Goal: Task Accomplishment & Management: Complete application form

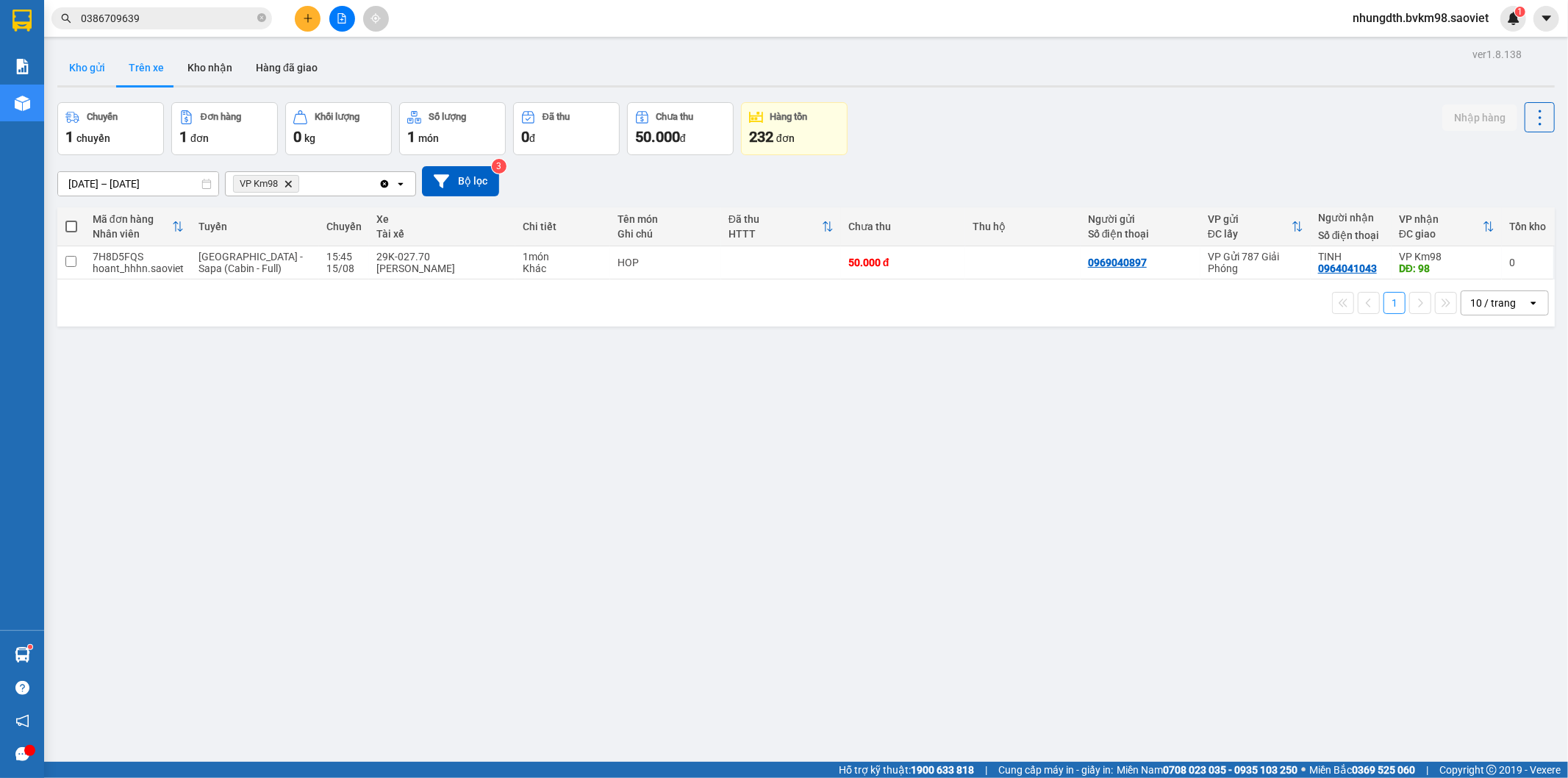
click at [82, 57] on button "Kho gửi" at bounding box center [87, 68] width 60 height 35
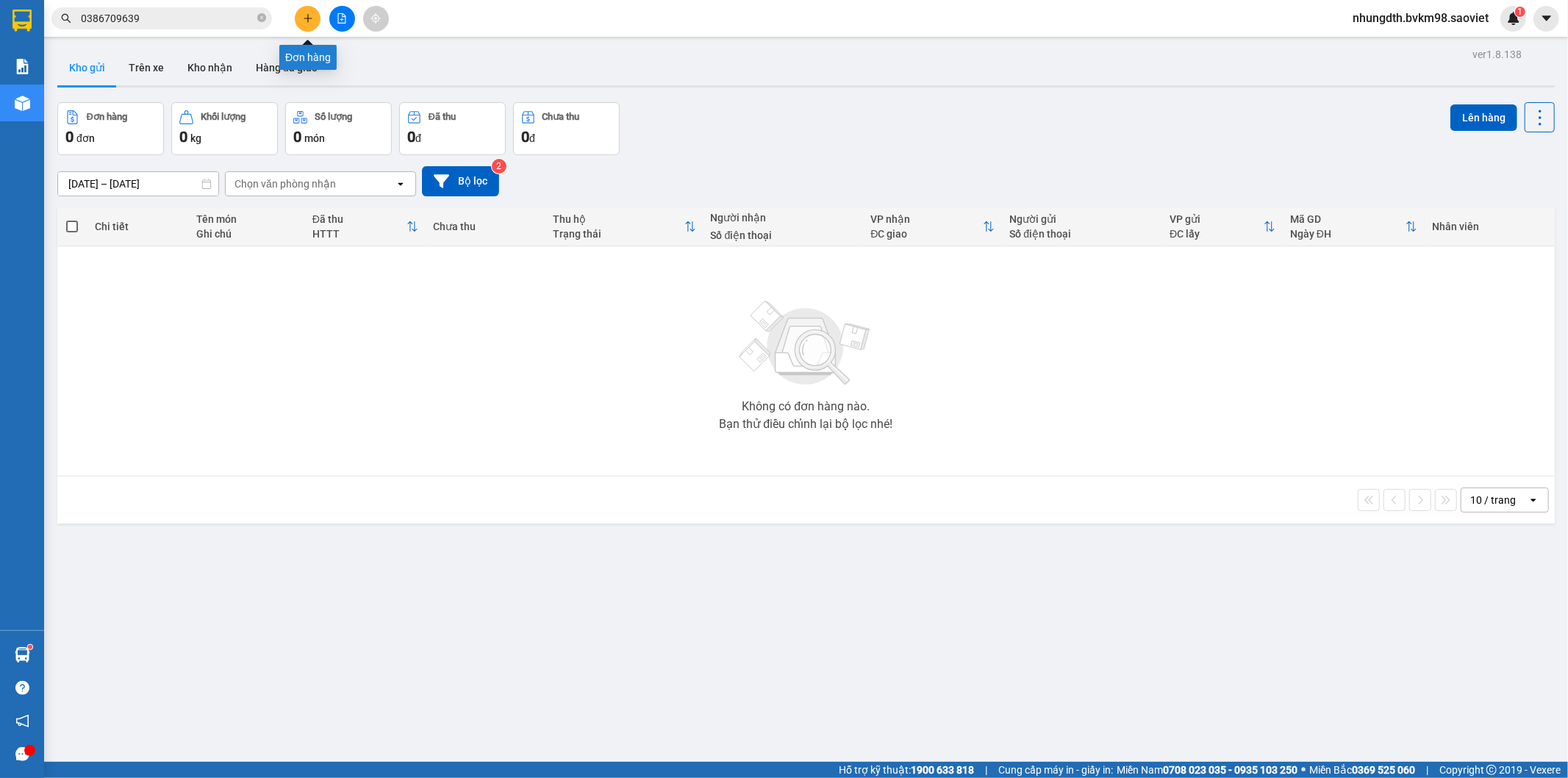
click at [304, 16] on icon "plus" at bounding box center [308, 18] width 10 height 10
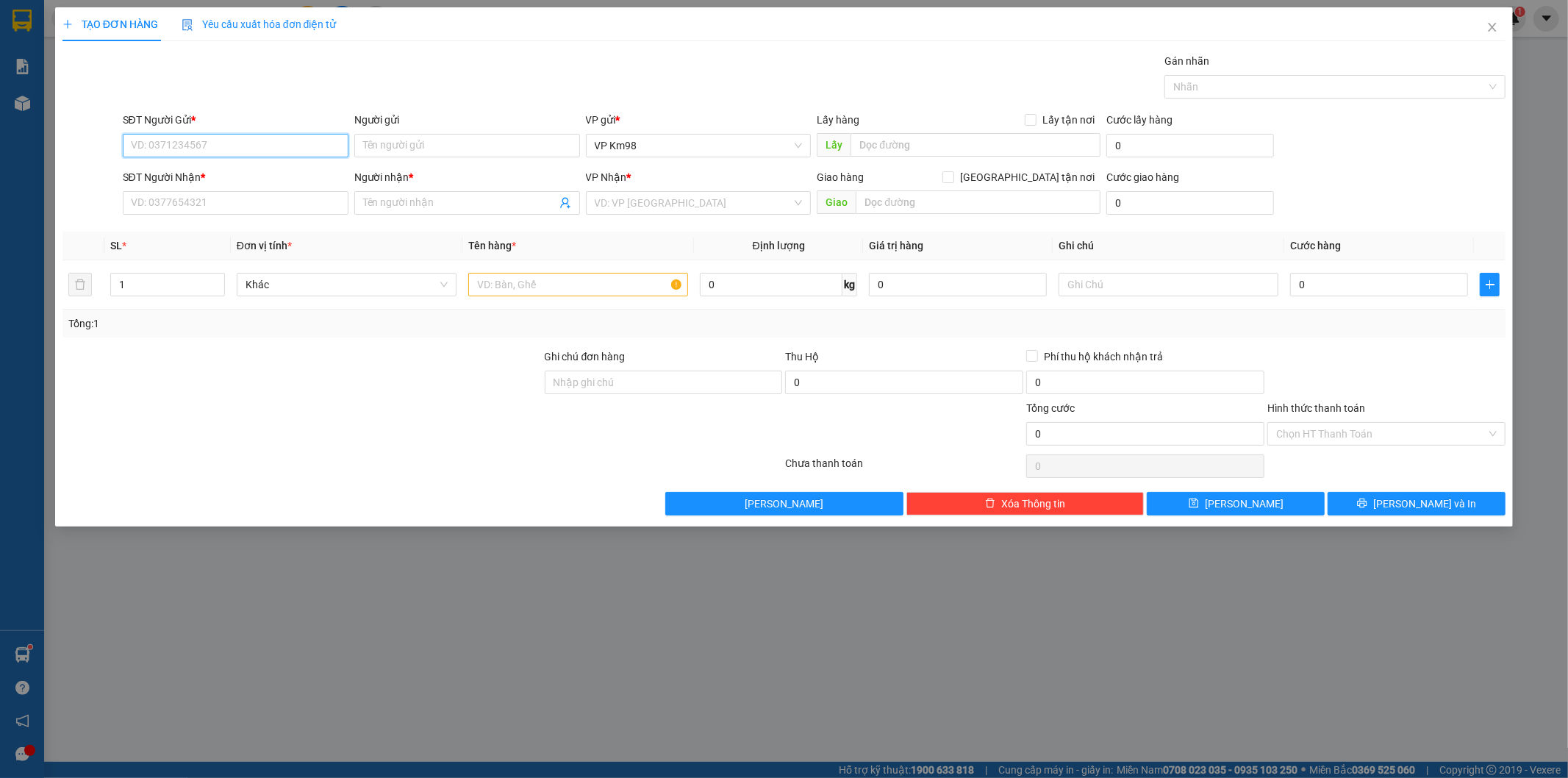
click at [217, 148] on input "SĐT Người Gửi *" at bounding box center [236, 145] width 226 height 23
type input "0981145562"
drag, startPoint x: 215, startPoint y: 175, endPoint x: 236, endPoint y: 207, distance: 38.3
click at [217, 184] on div "0981145562 - Huong" at bounding box center [236, 175] width 226 height 23
type input "Huong"
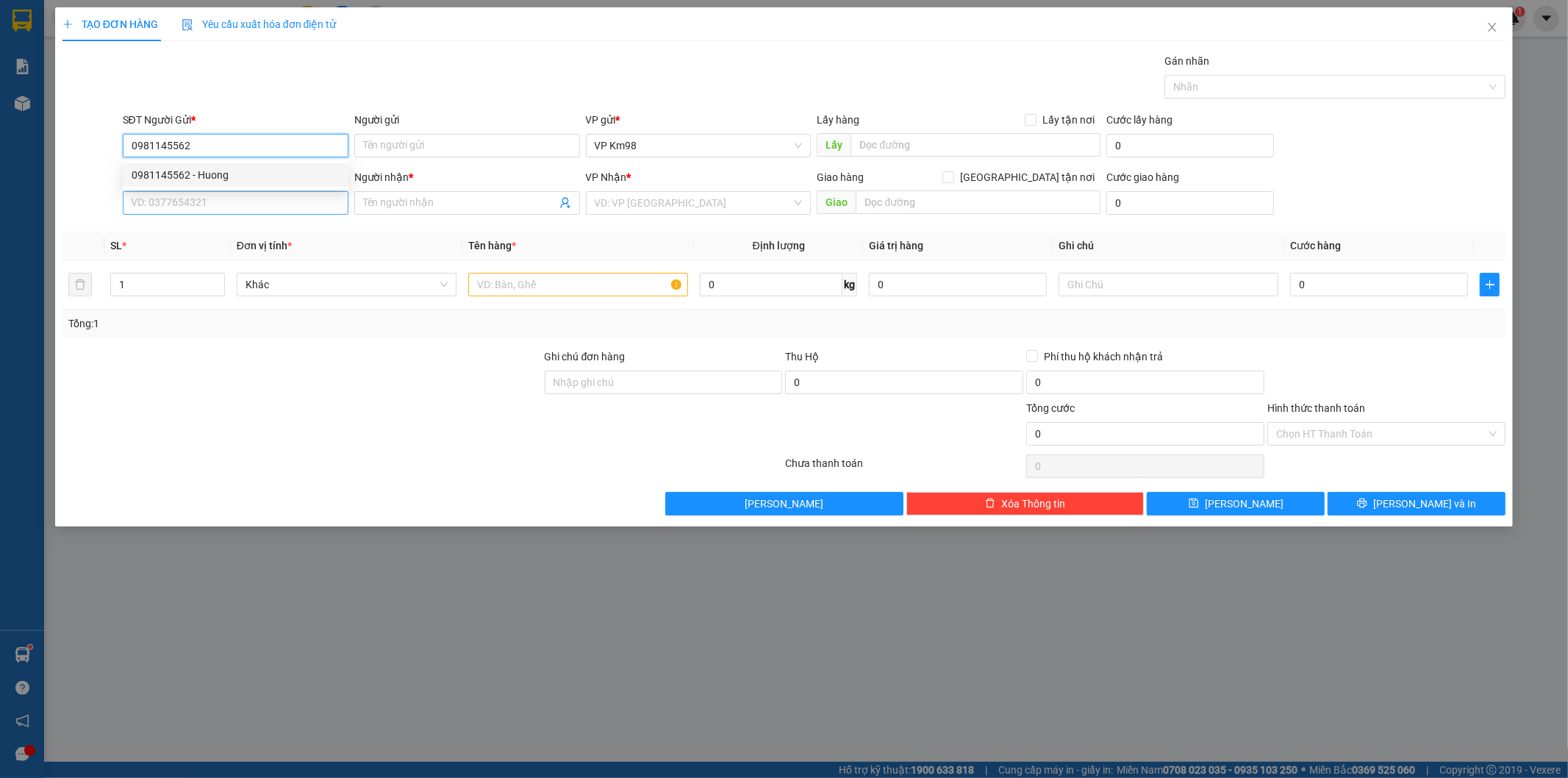
type input "da goi"
type input "0869234011"
type input "Hường"
type input "0981145562"
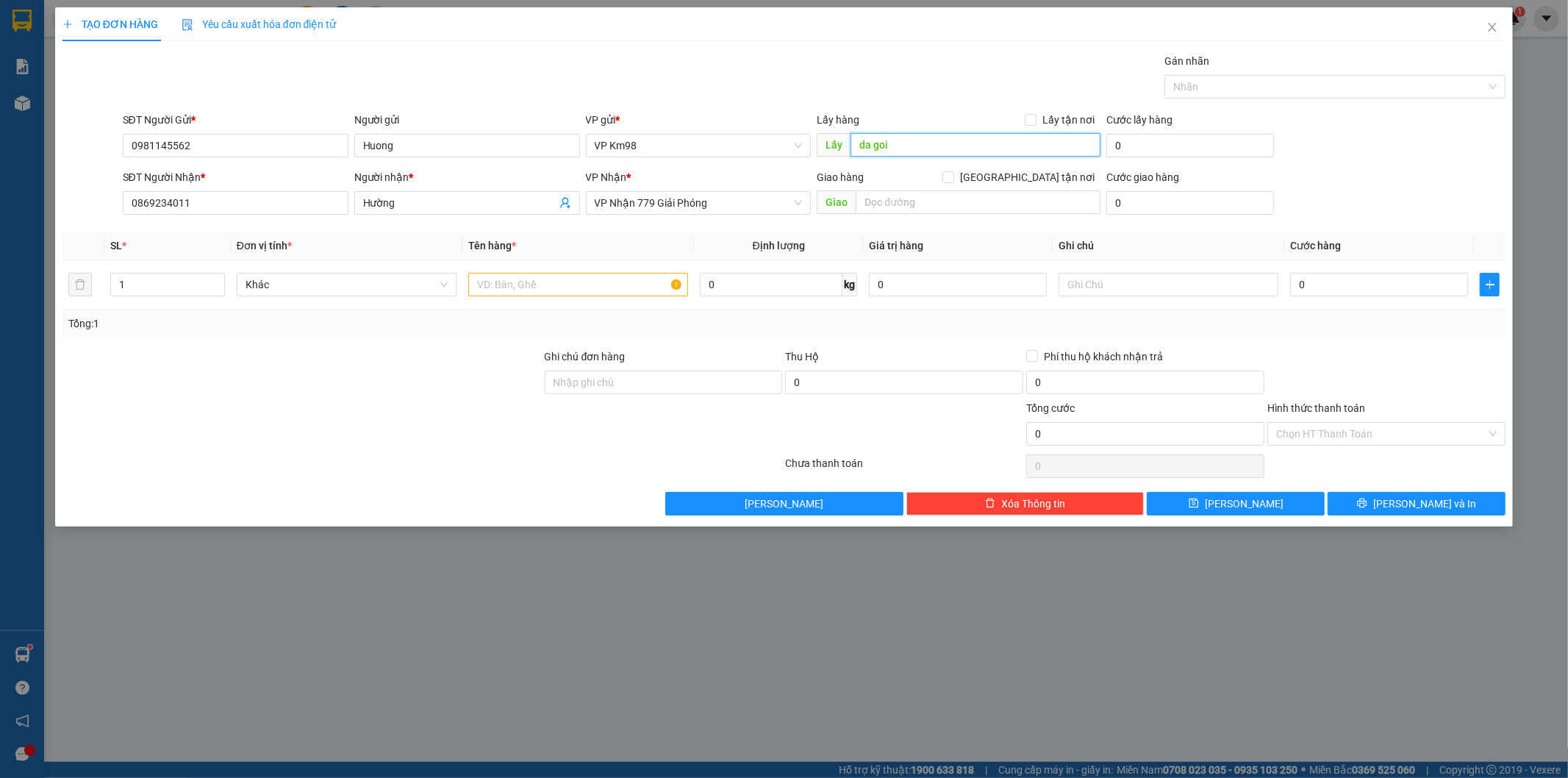
click at [905, 144] on input "da goi" at bounding box center [975, 144] width 250 height 23
click at [217, 206] on input "0869234011" at bounding box center [236, 203] width 226 height 23
type input "0"
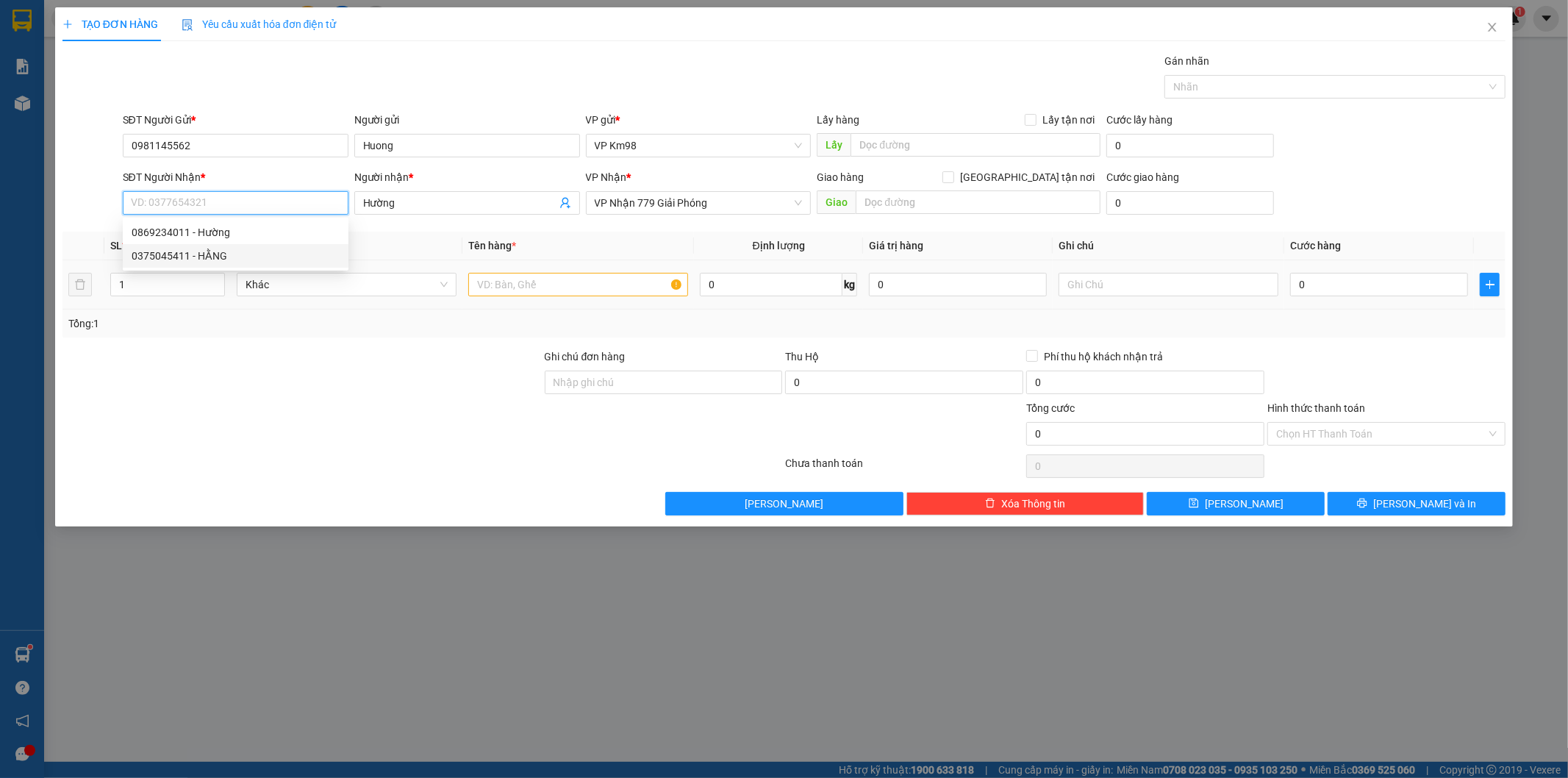
click at [179, 256] on div "0375045411 - HẰNG" at bounding box center [236, 256] width 208 height 16
type input "0375045411"
type input "HẰNG"
type input "759"
click at [683, 204] on span "VP TẠM DỪNG HĐ" at bounding box center [699, 203] width 208 height 22
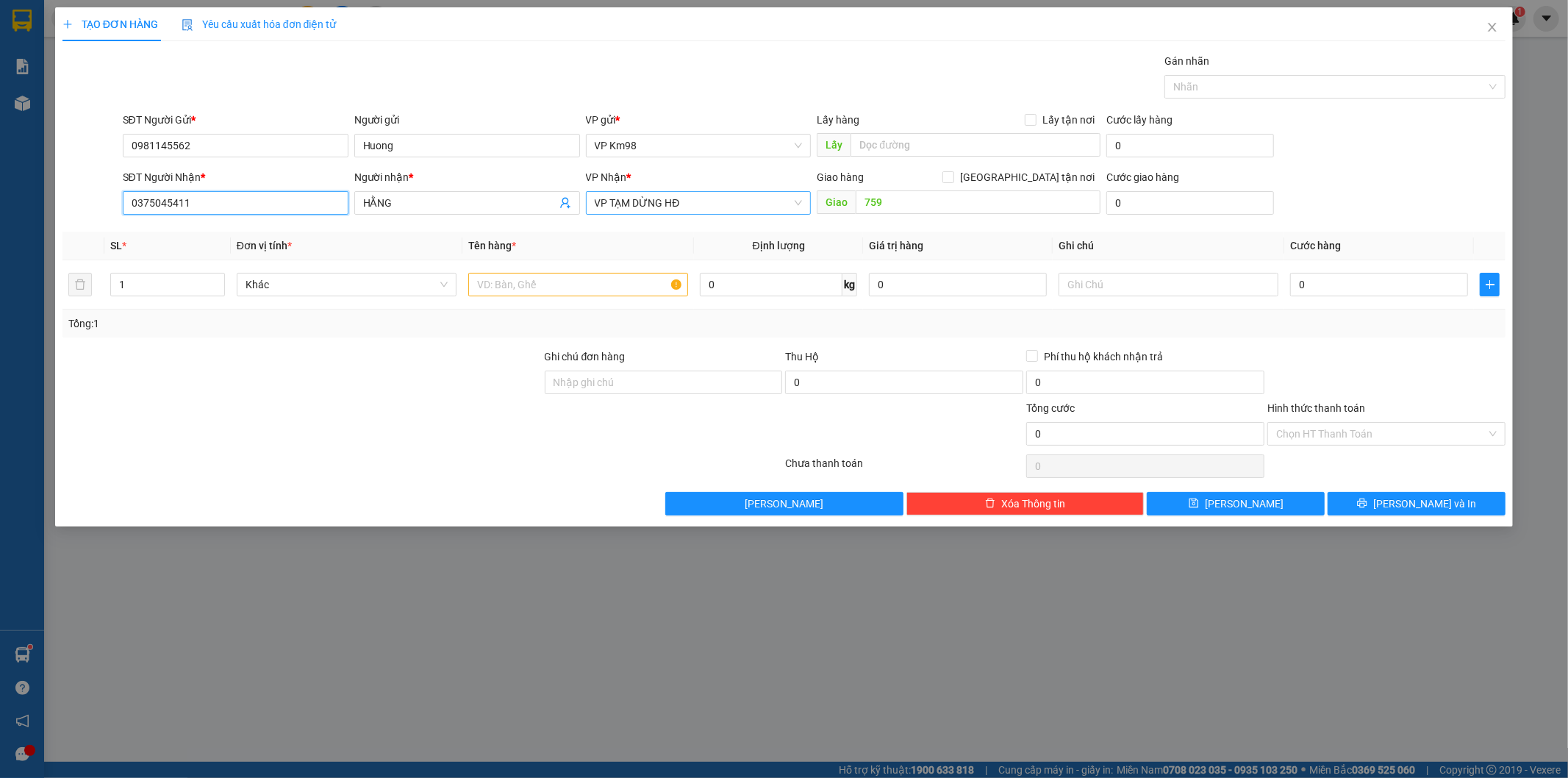
type input "0375045411"
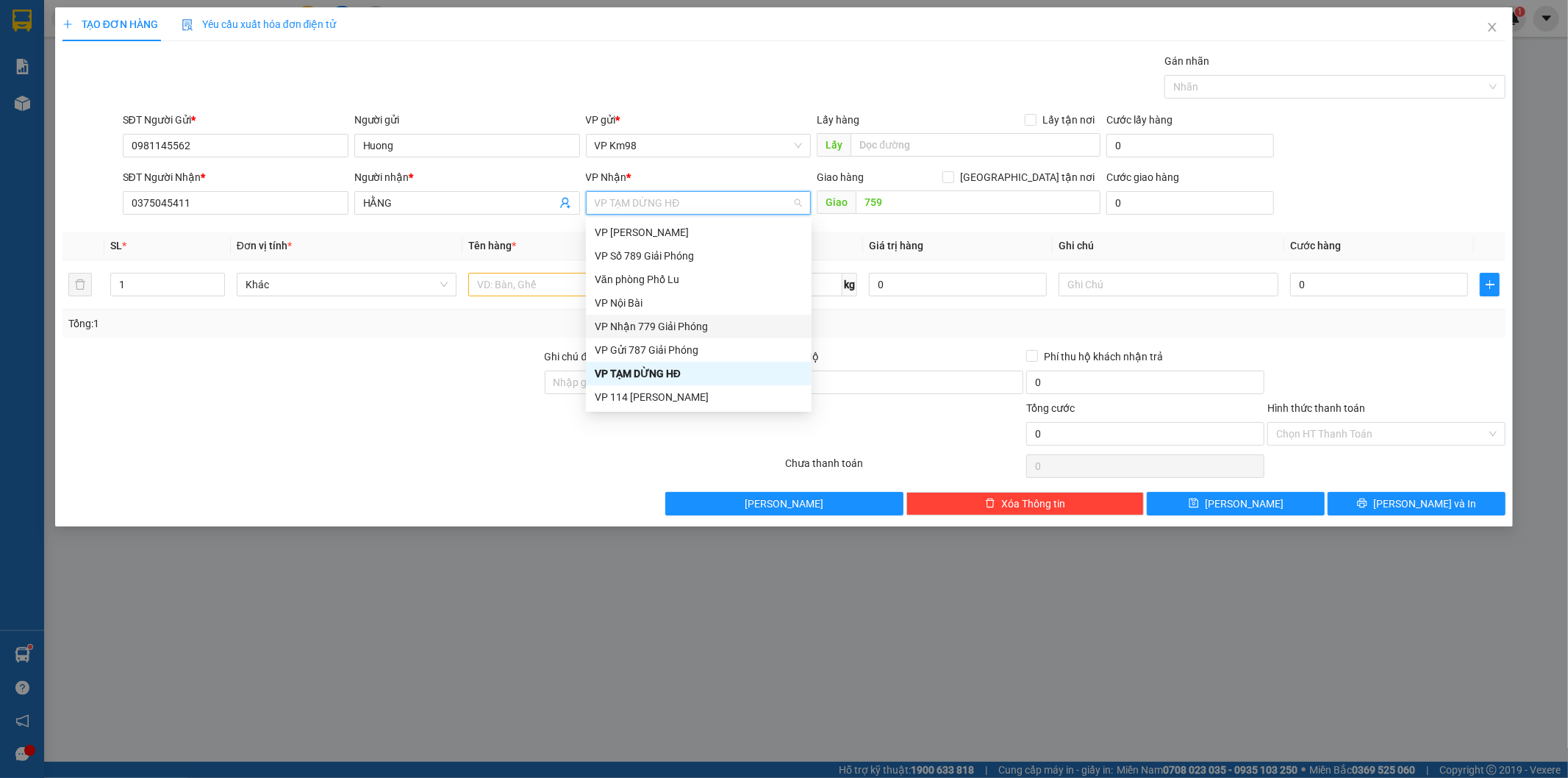
click at [679, 326] on div "VP Nhận 779 Giải Phóng" at bounding box center [699, 327] width 208 height 16
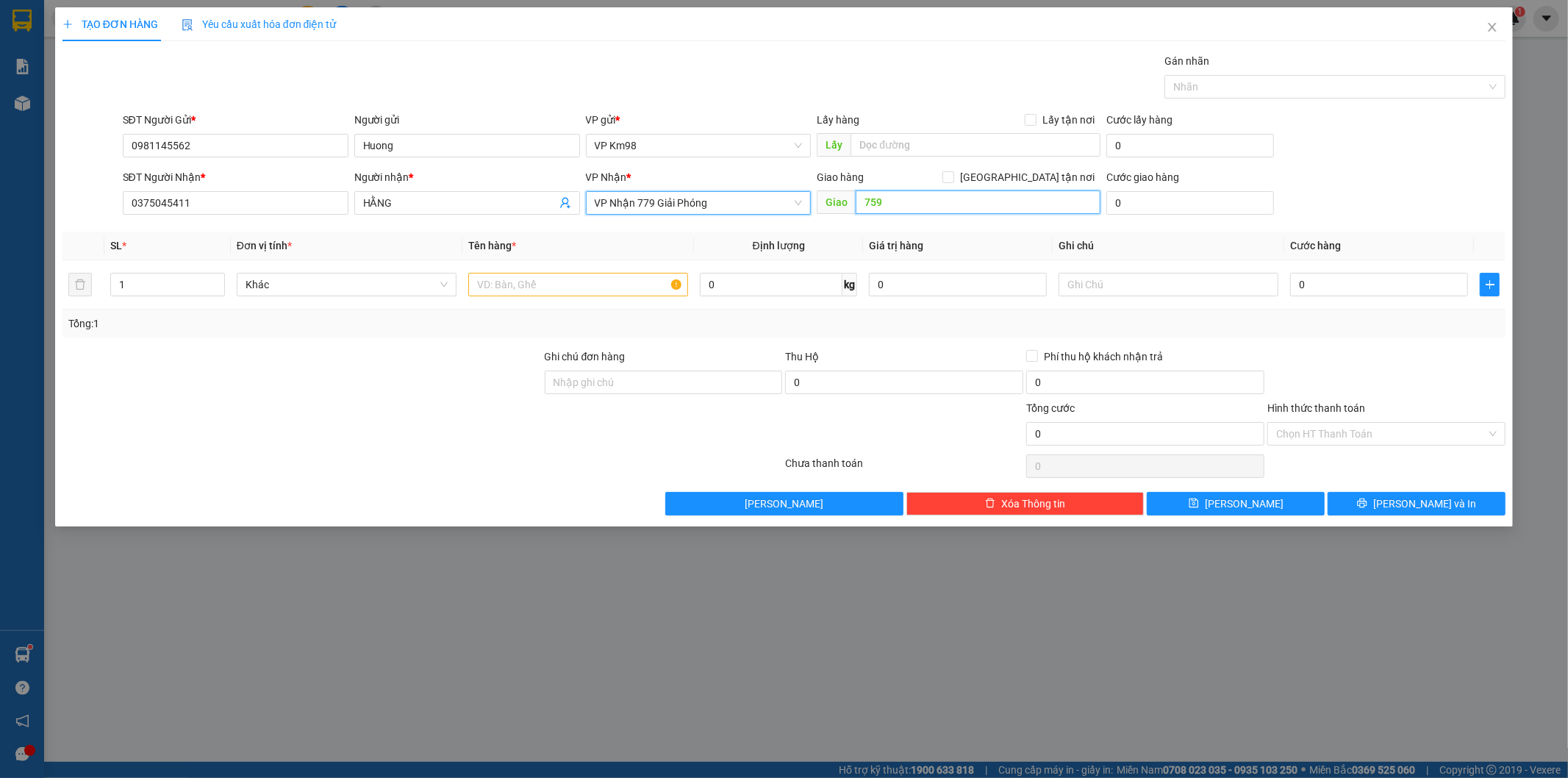
click at [913, 202] on input "759" at bounding box center [978, 202] width 244 height 23
click at [548, 288] on input "text" at bounding box center [577, 284] width 220 height 23
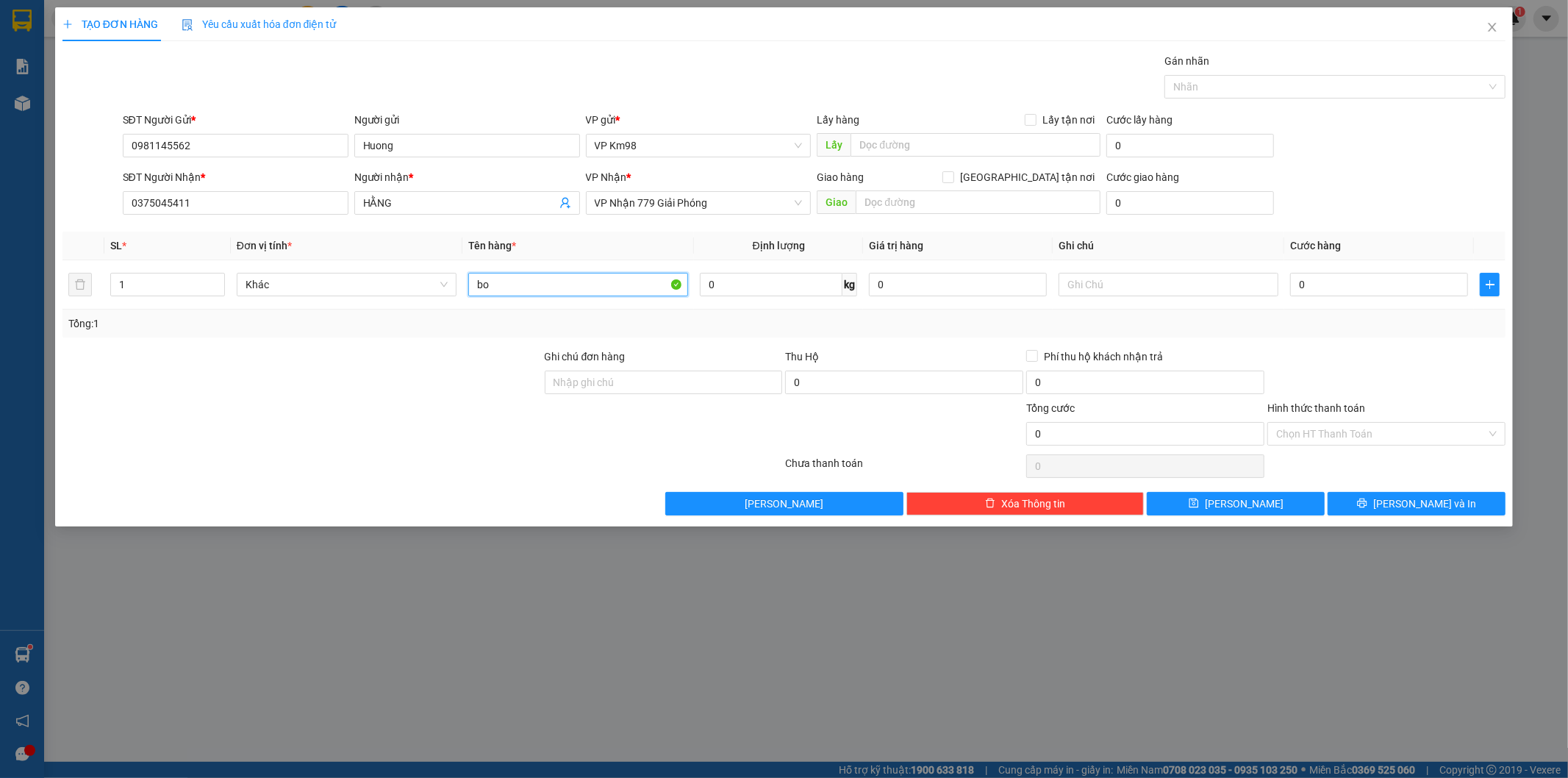
type input "b"
type input "bọc trắng"
click at [1343, 289] on input "0" at bounding box center [1379, 284] width 178 height 23
type input "5"
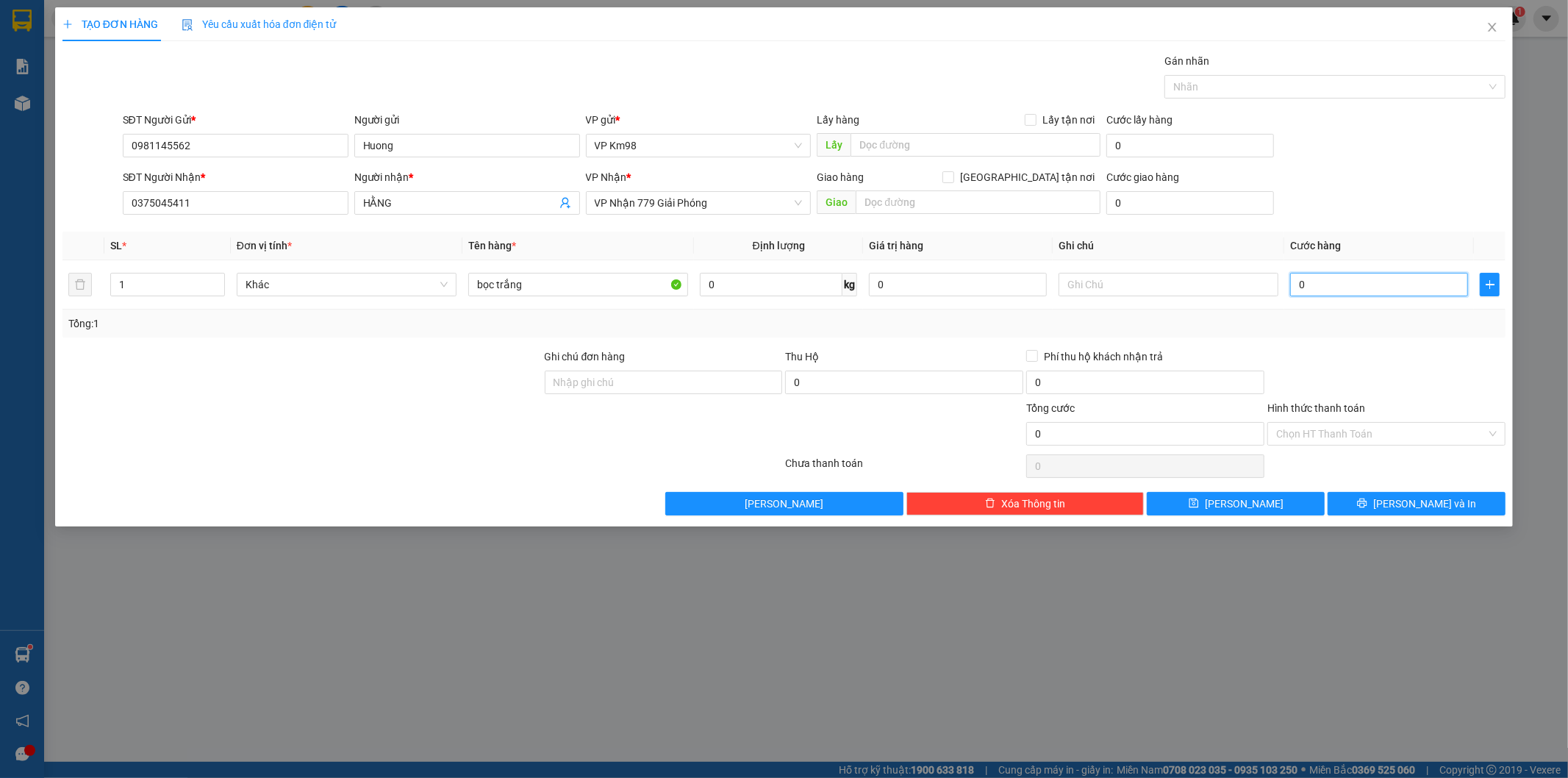
type input "5"
type input "50"
type input "500"
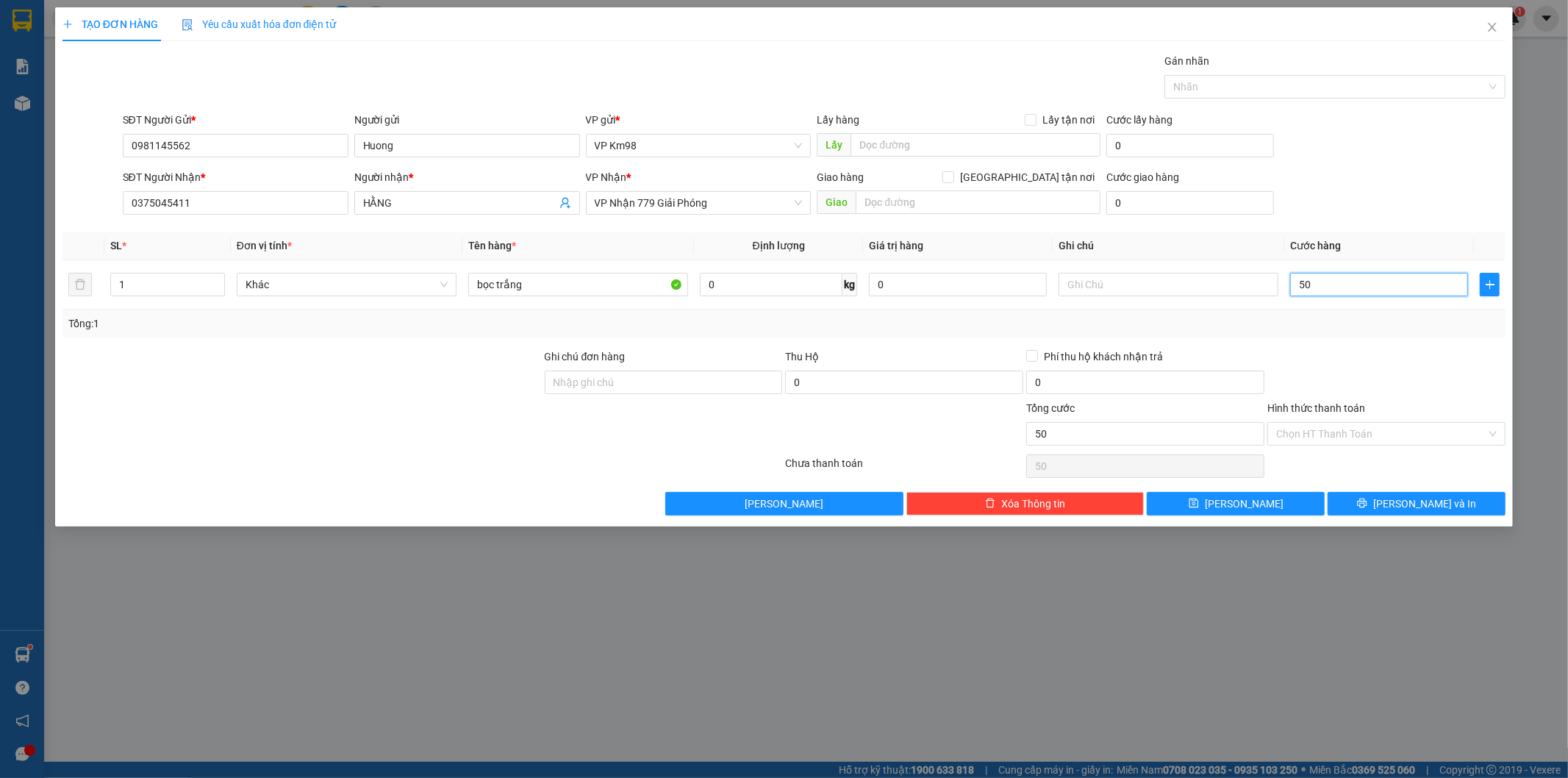
type input "500"
type input "5.000"
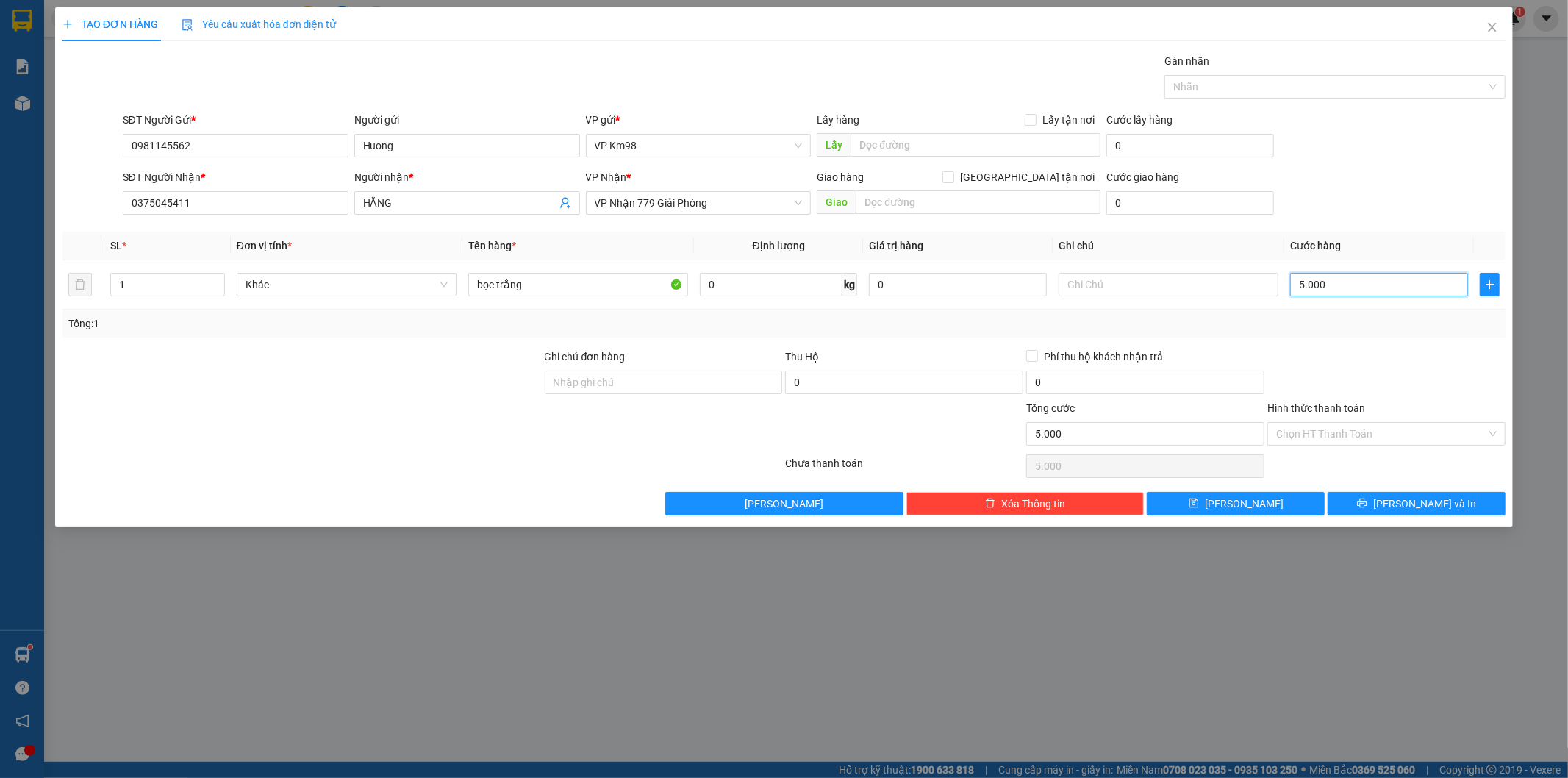
type input "50.000"
click at [1363, 504] on button "[PERSON_NAME] và In" at bounding box center [1416, 504] width 178 height 23
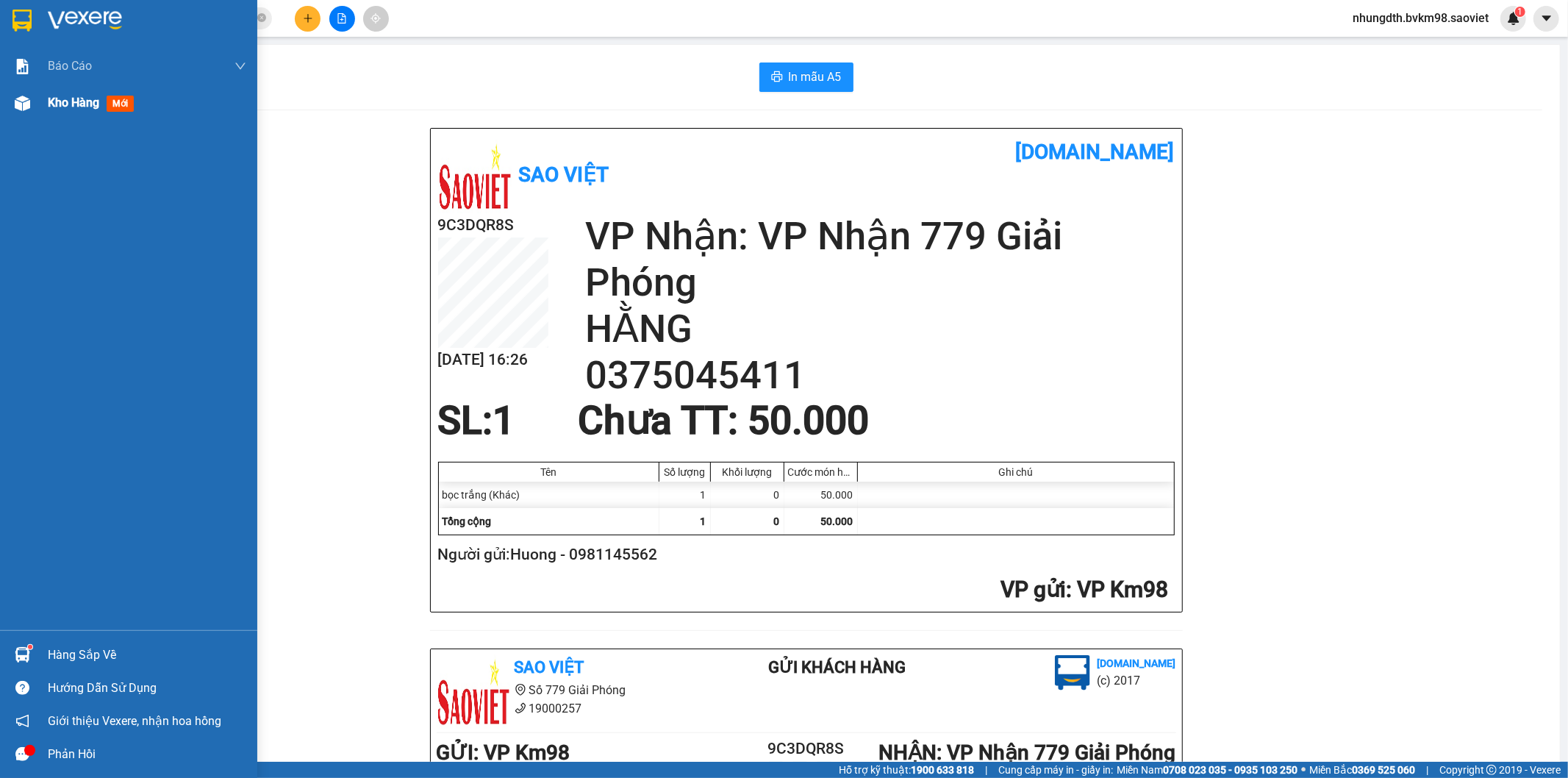
click at [17, 101] on img at bounding box center [22, 103] width 15 height 15
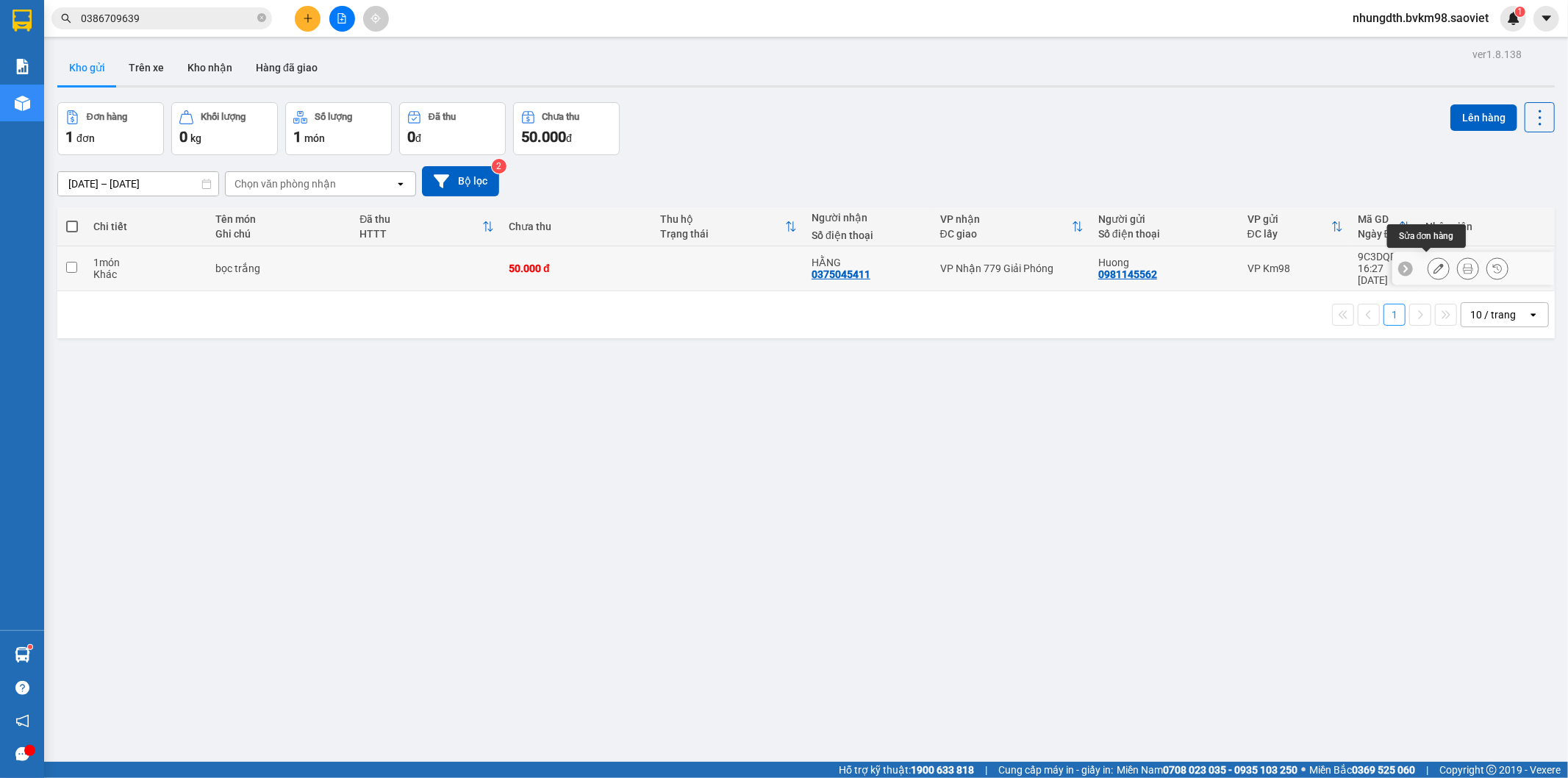
click at [1434, 263] on icon at bounding box center [1439, 268] width 10 height 10
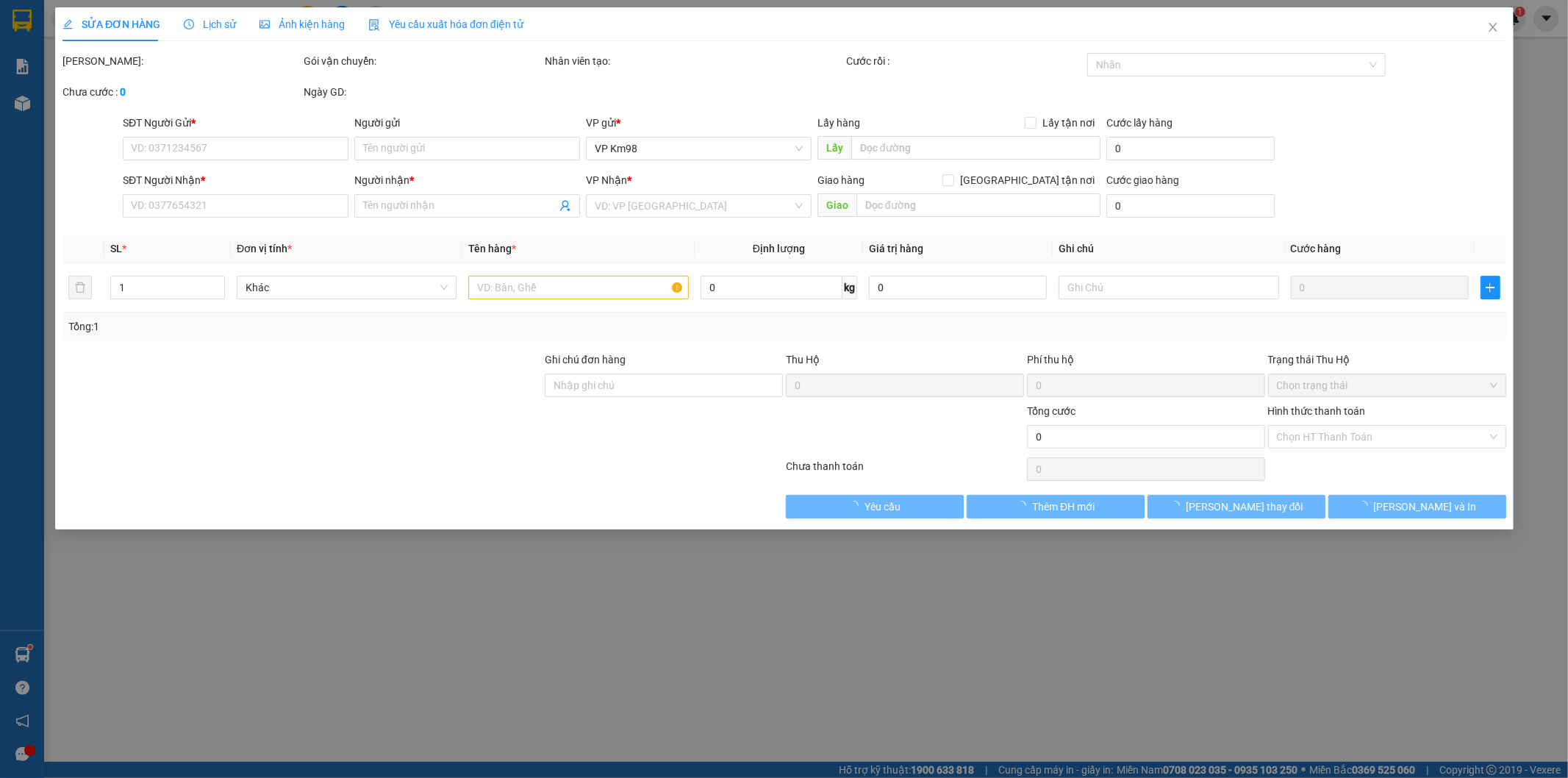
type input "0981145562"
type input "Huong"
type input "0375045411"
type input "HẰNG"
type input "50.000"
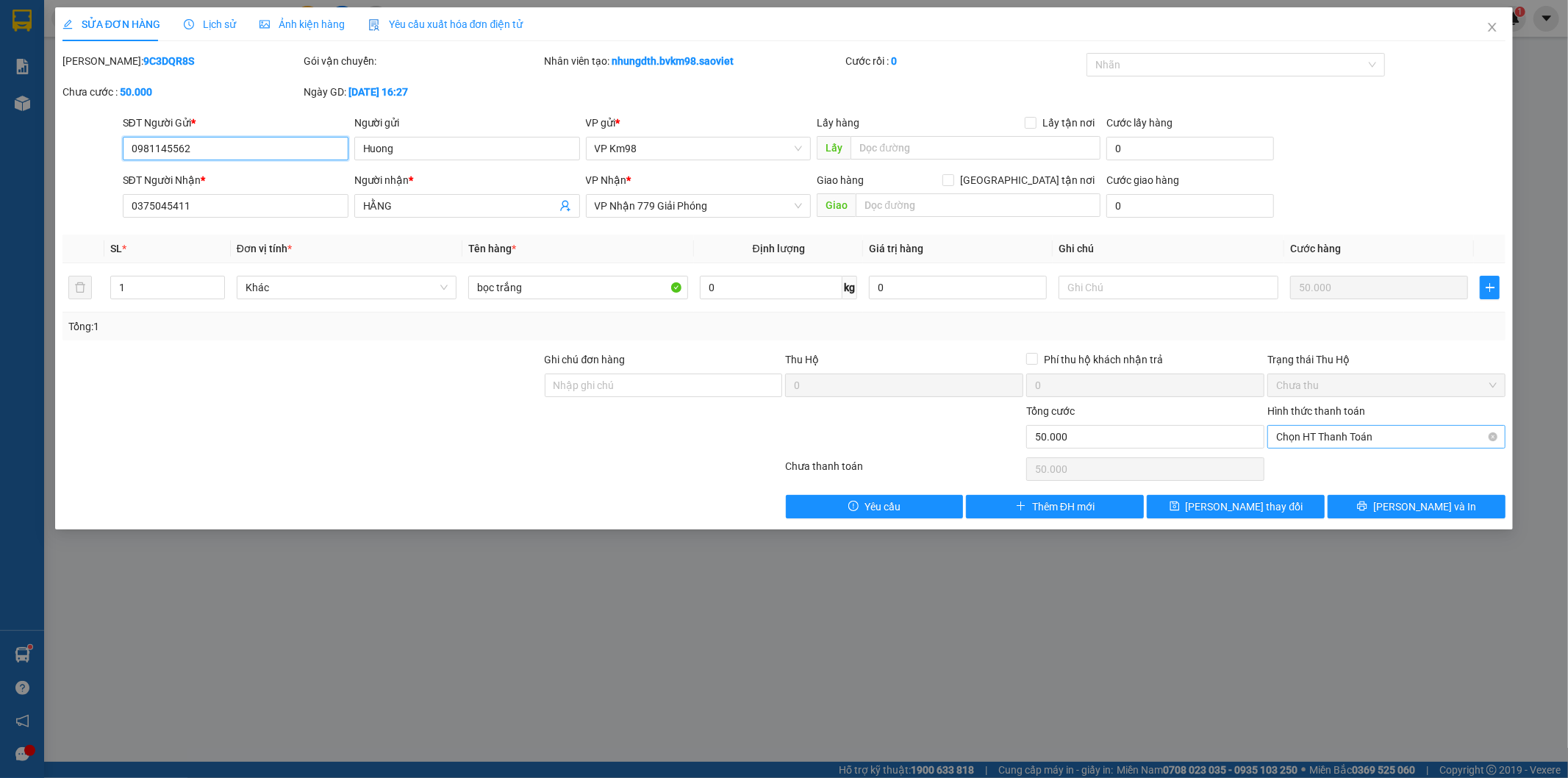
click at [1341, 440] on span "Chọn HT Thanh Toán" at bounding box center [1386, 436] width 220 height 22
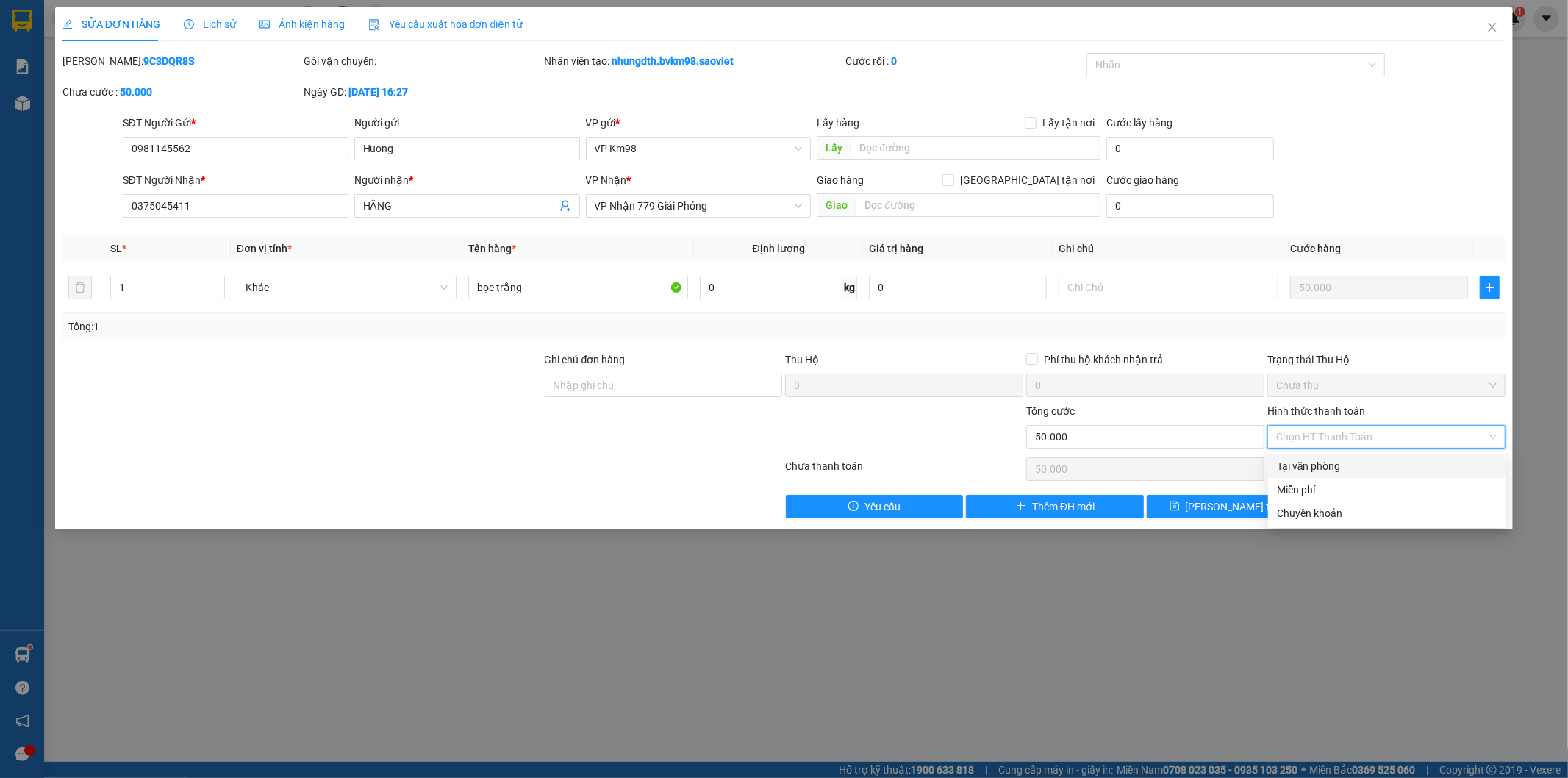
click at [1321, 467] on div "Tại văn phòng" at bounding box center [1387, 467] width 220 height 16
type input "0"
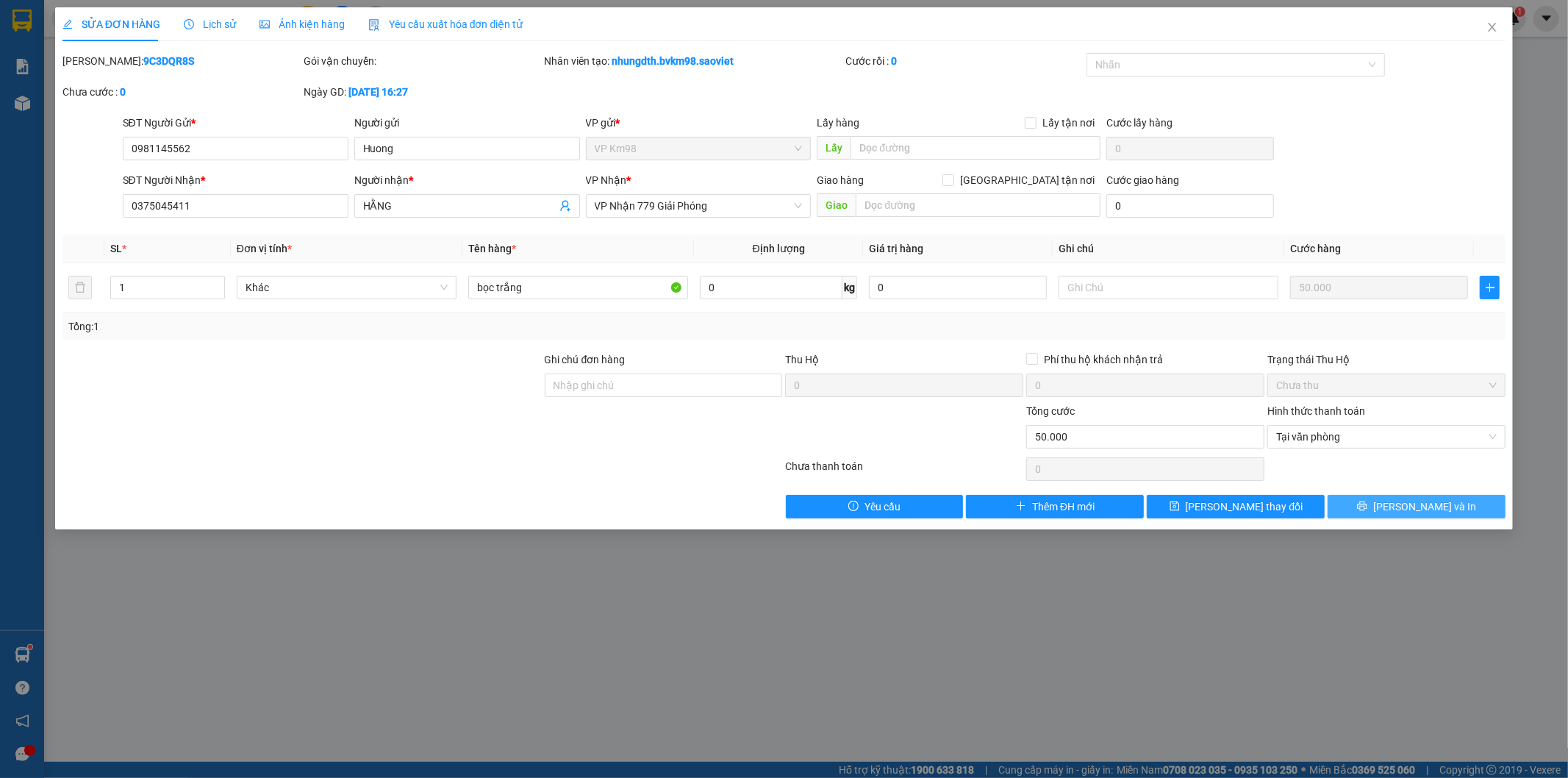
click at [1385, 509] on button "[PERSON_NAME] và In" at bounding box center [1416, 506] width 178 height 23
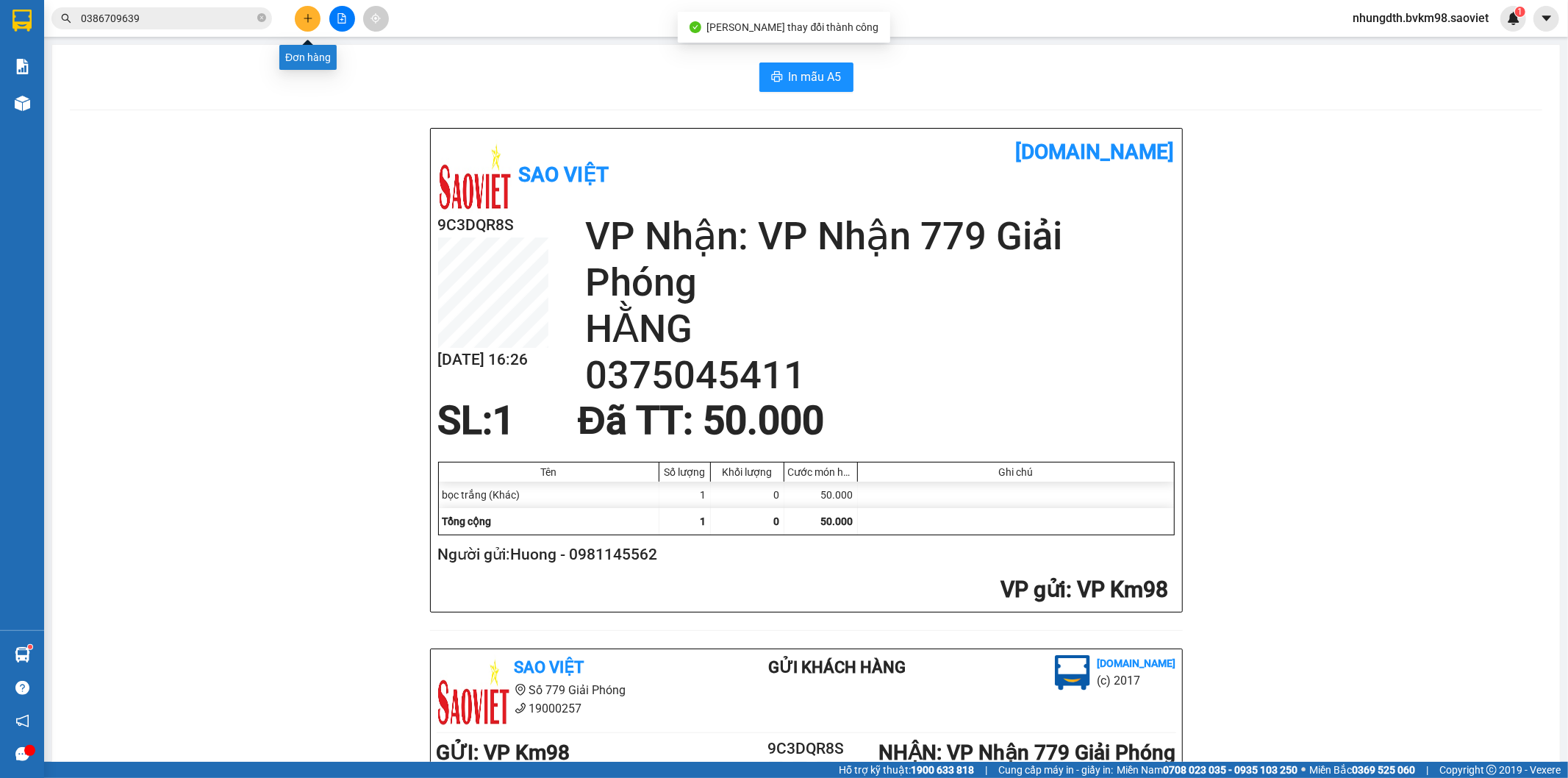
click at [300, 13] on button at bounding box center [308, 19] width 26 height 26
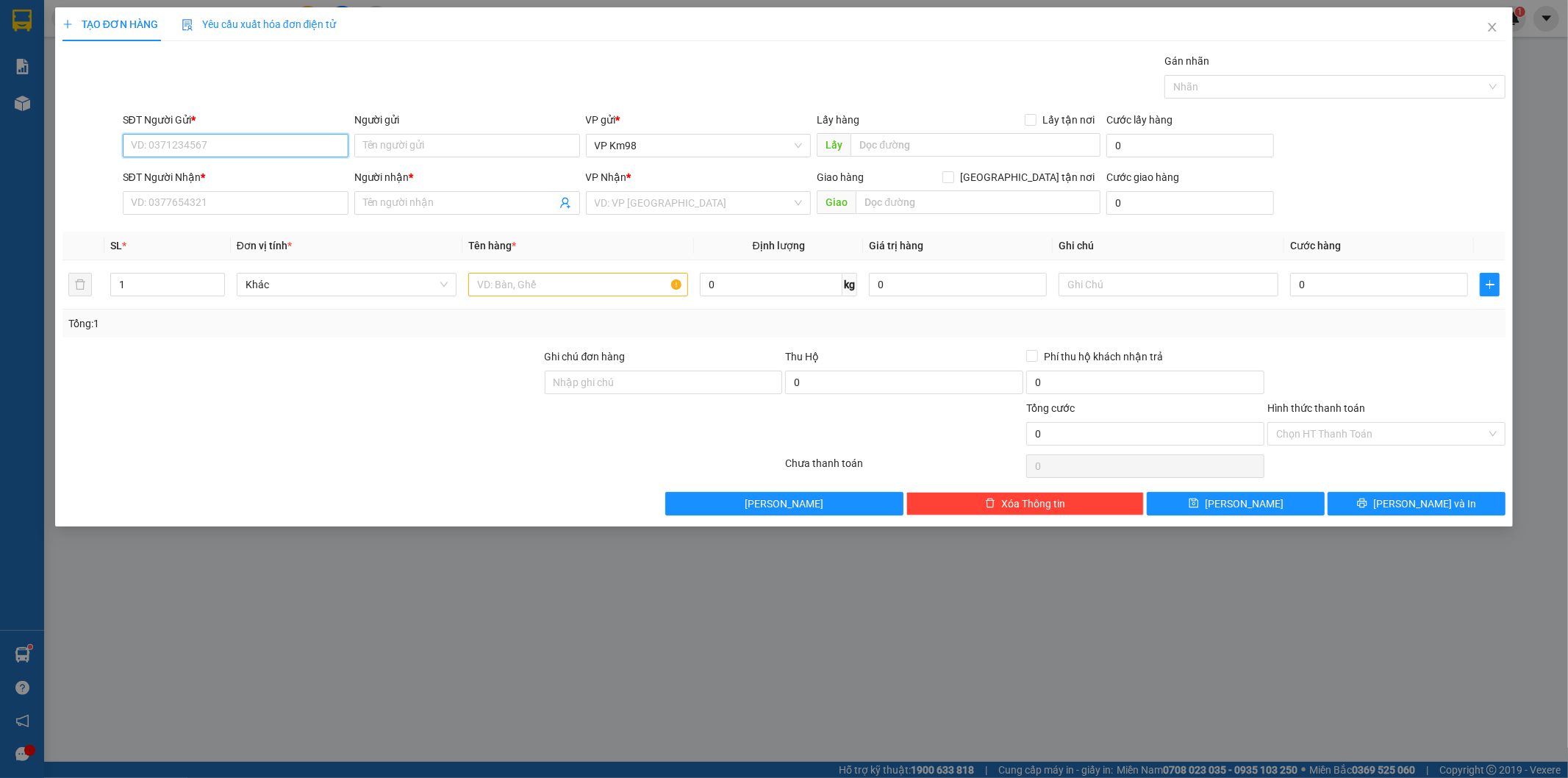
click at [194, 142] on input "SĐT Người Gửi *" at bounding box center [236, 145] width 226 height 23
type input "0"
type input "0981145562"
click at [169, 174] on div "0981145562 - Huong" at bounding box center [236, 175] width 208 height 16
type input "Huong"
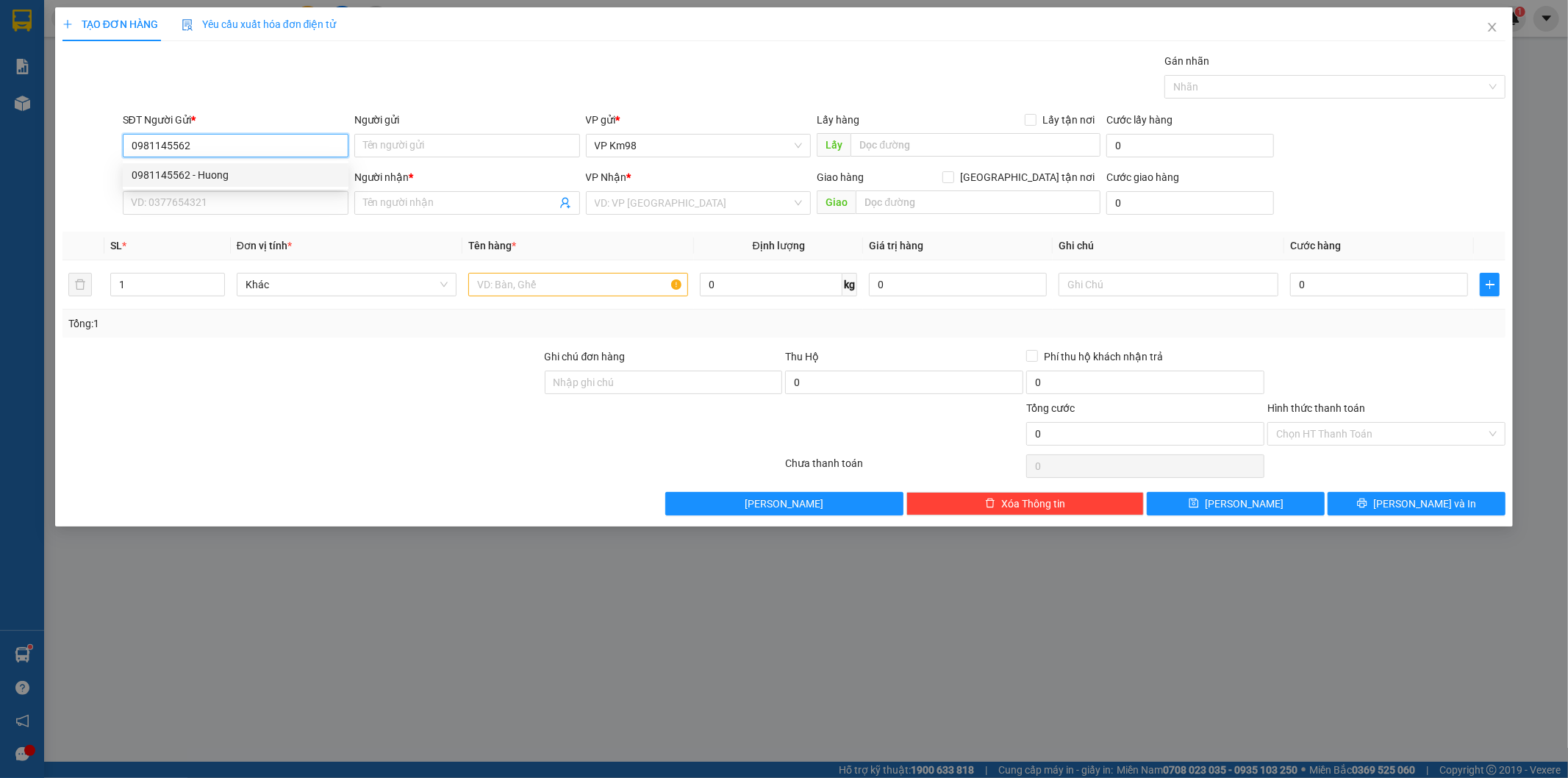
type input "0375045411"
type input "HẰNG"
type input "0981145562"
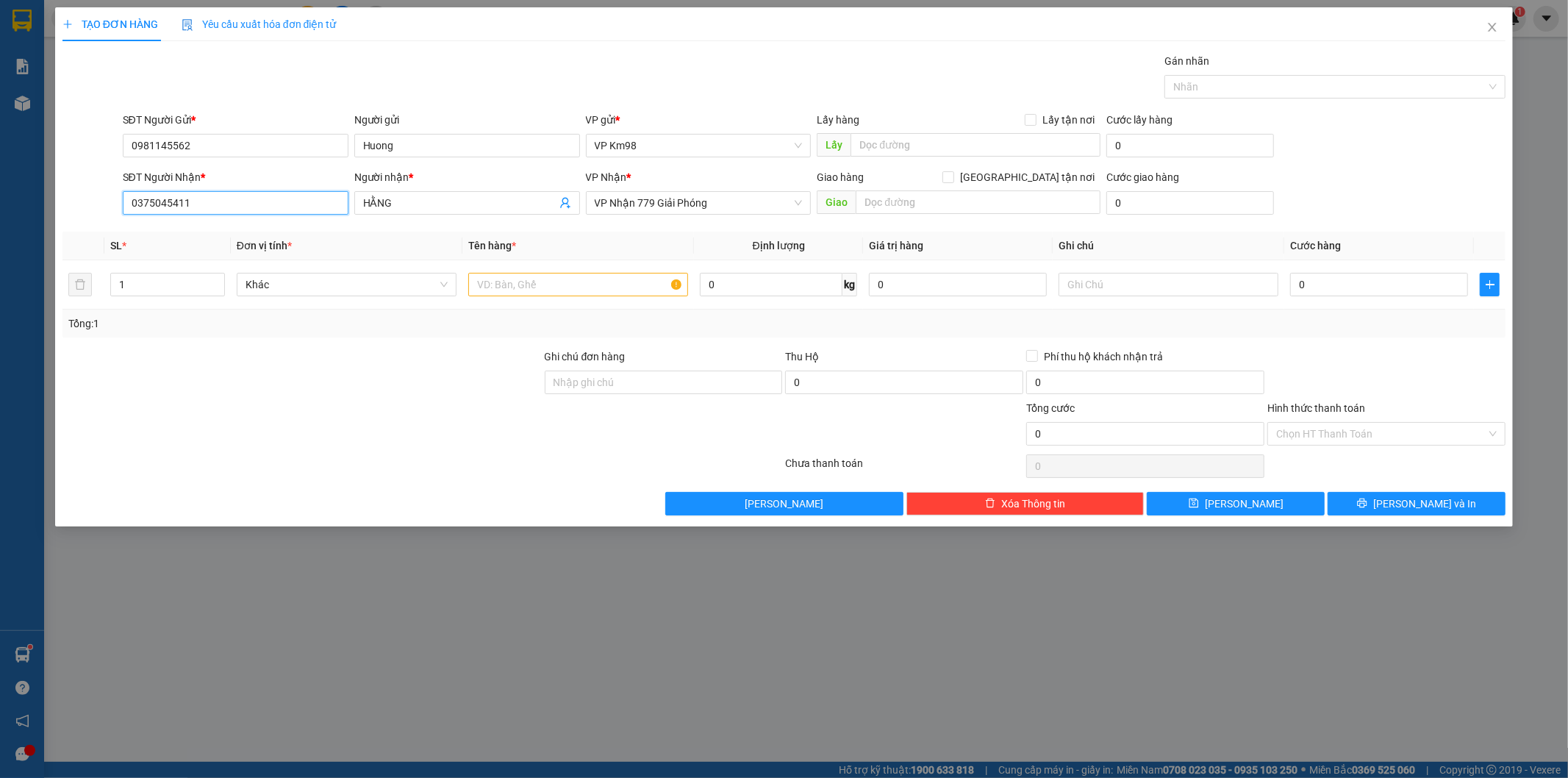
click at [214, 209] on input "0375045411" at bounding box center [236, 203] width 226 height 23
type input "0"
click at [207, 253] on div "0869234011 - Hường" at bounding box center [236, 256] width 208 height 16
type input "0869234011"
type input "Hường"
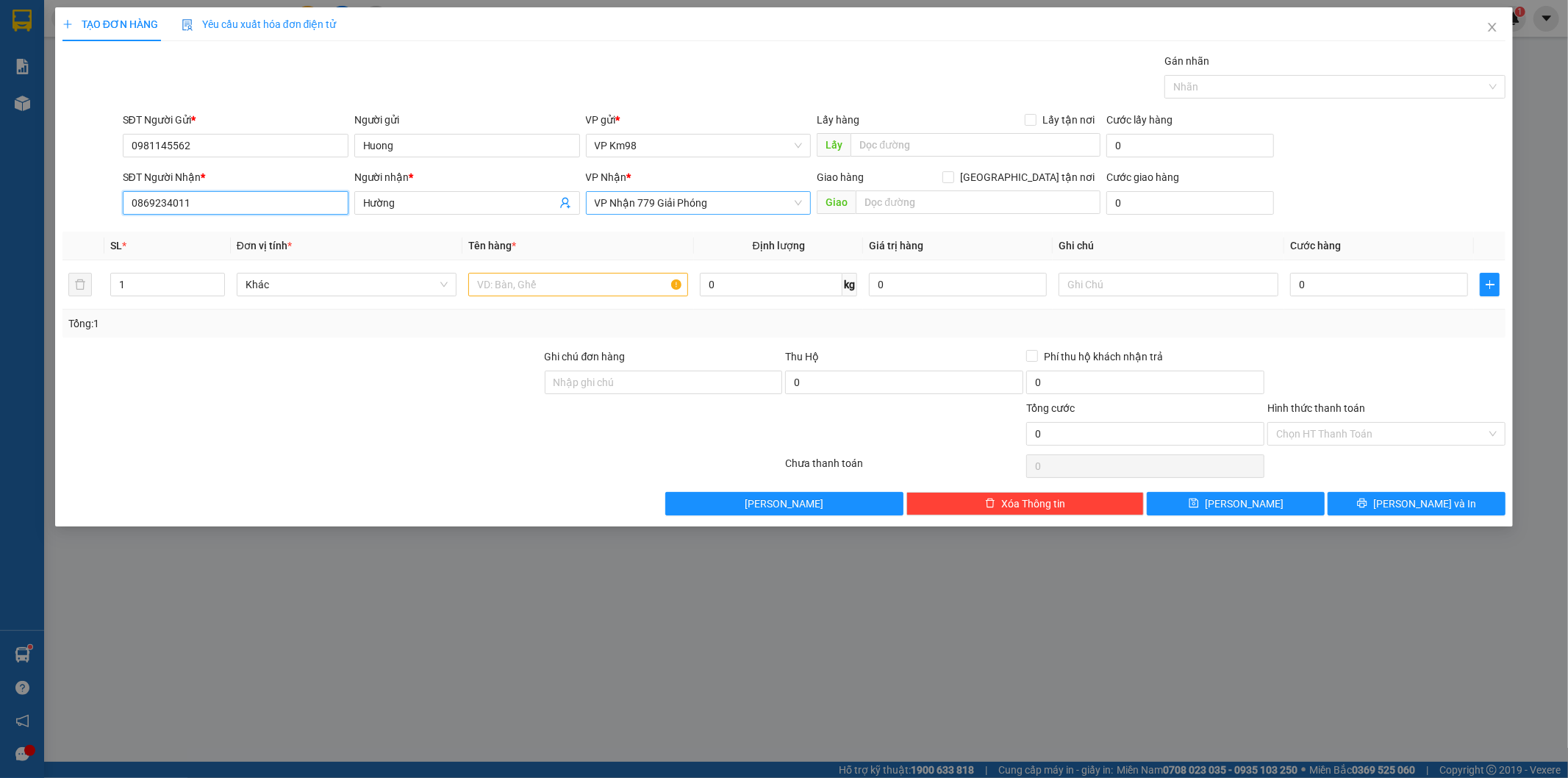
click at [639, 210] on span "VP Nhận 779 Giải Phóng" at bounding box center [699, 203] width 208 height 22
type input "0869234011"
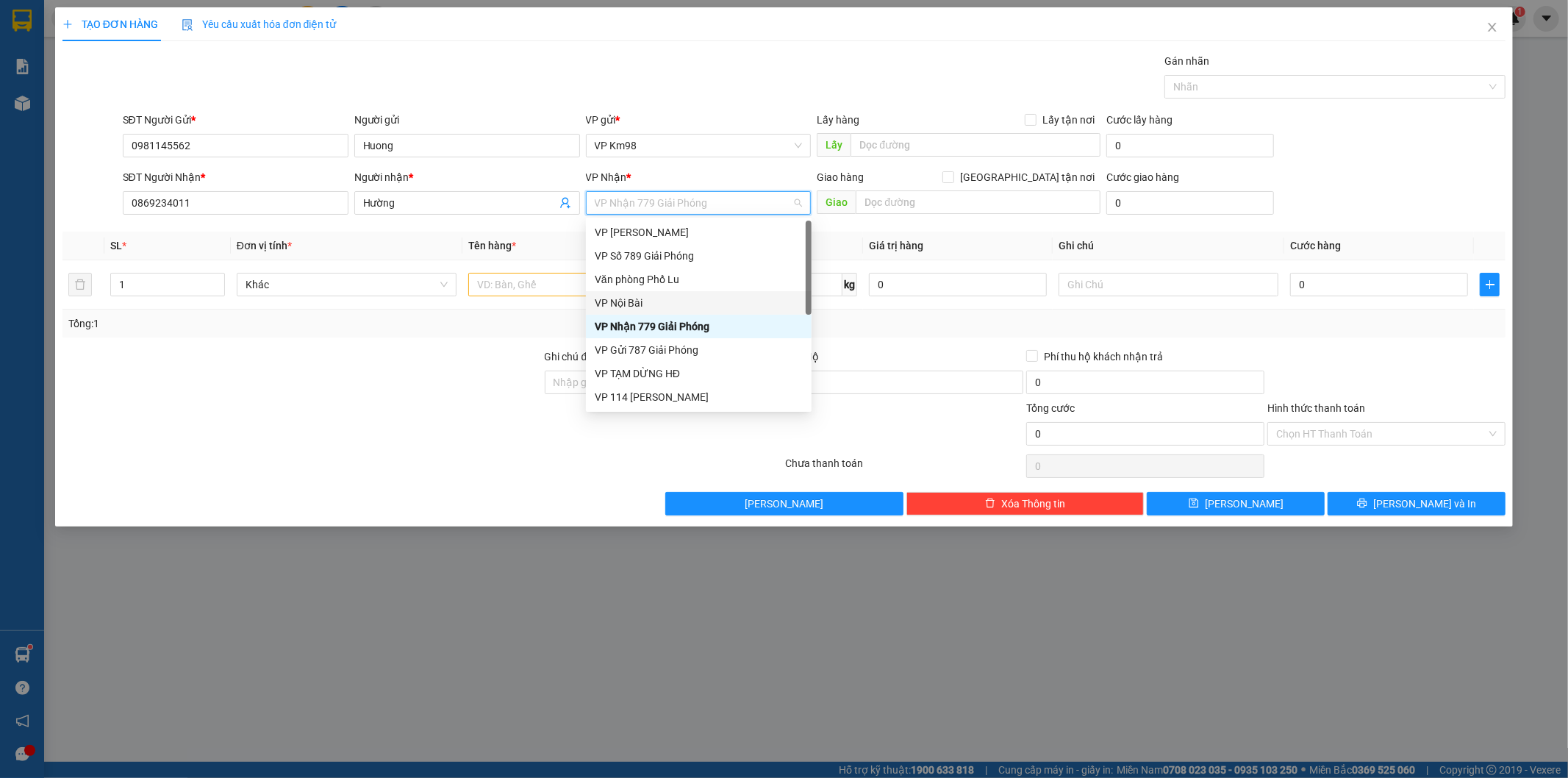
drag, startPoint x: 634, startPoint y: 302, endPoint x: 601, endPoint y: 340, distance: 50.3
click at [634, 302] on div "VP Nội Bài" at bounding box center [699, 303] width 208 height 16
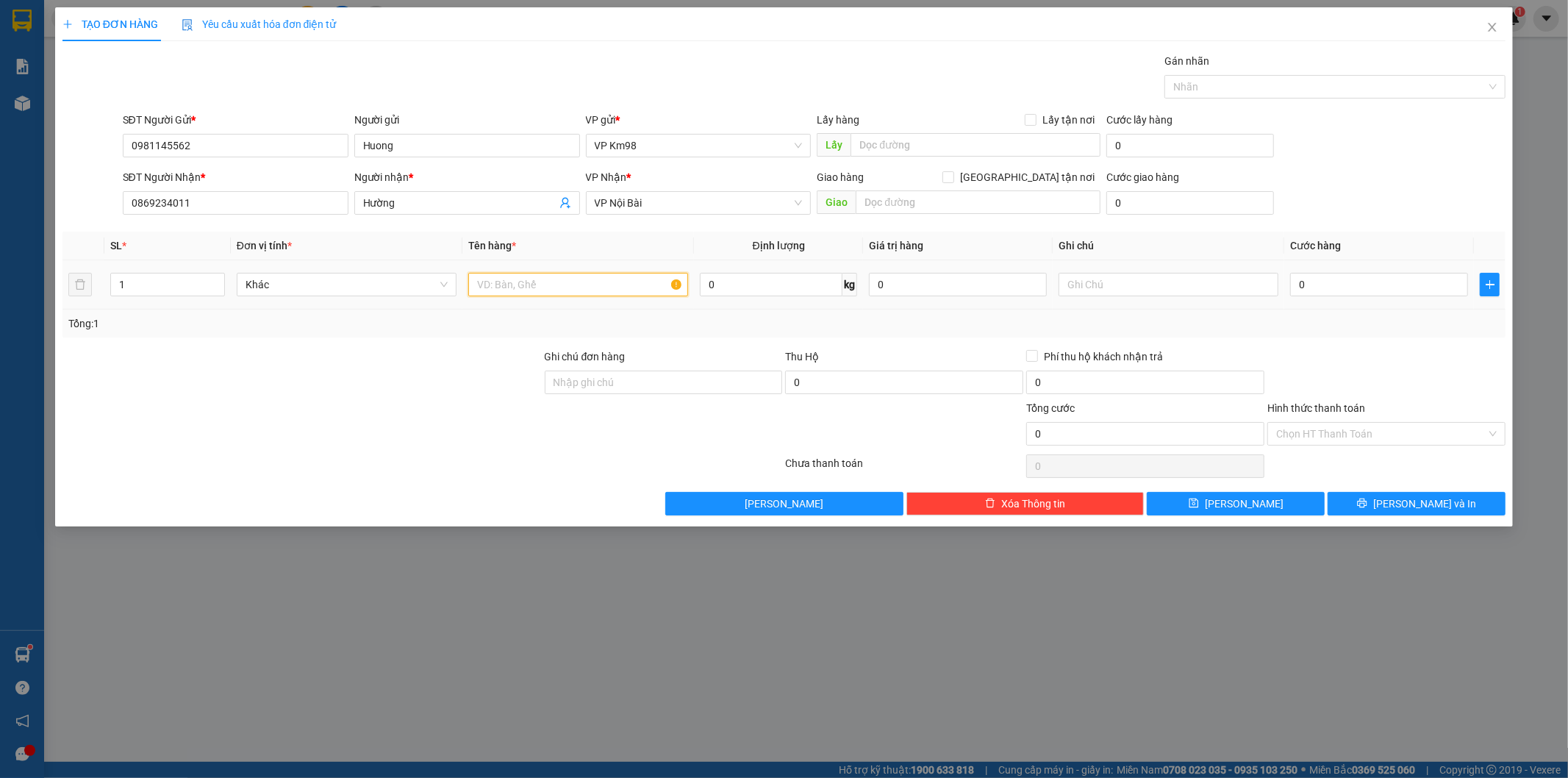
click at [542, 288] on input "text" at bounding box center [577, 284] width 220 height 23
type input "tải đồ ăn"
click at [1360, 288] on input "0" at bounding box center [1379, 284] width 178 height 23
type input "5"
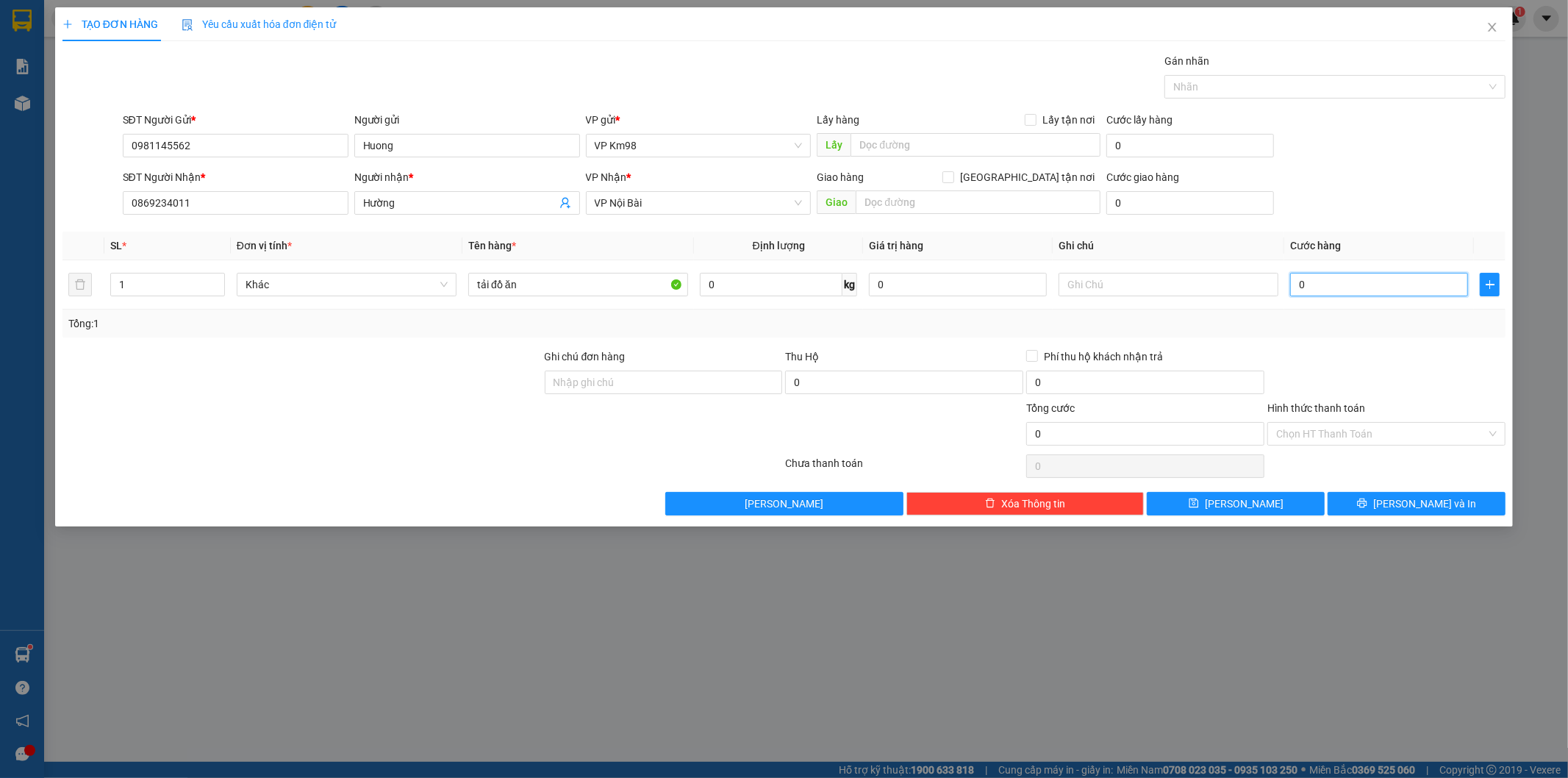
type input "5"
type input "50"
type input "500"
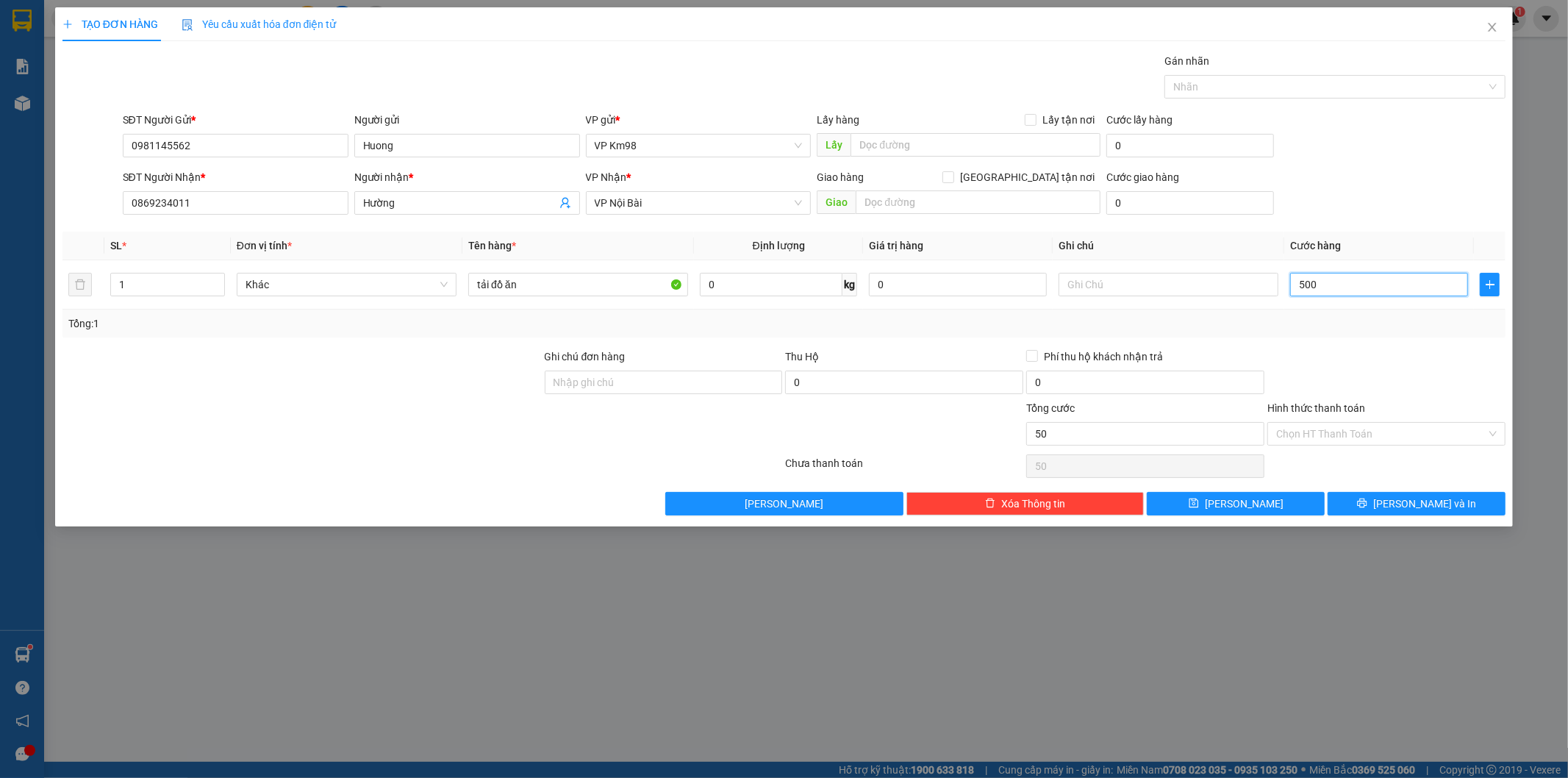
type input "500"
type input "5.000"
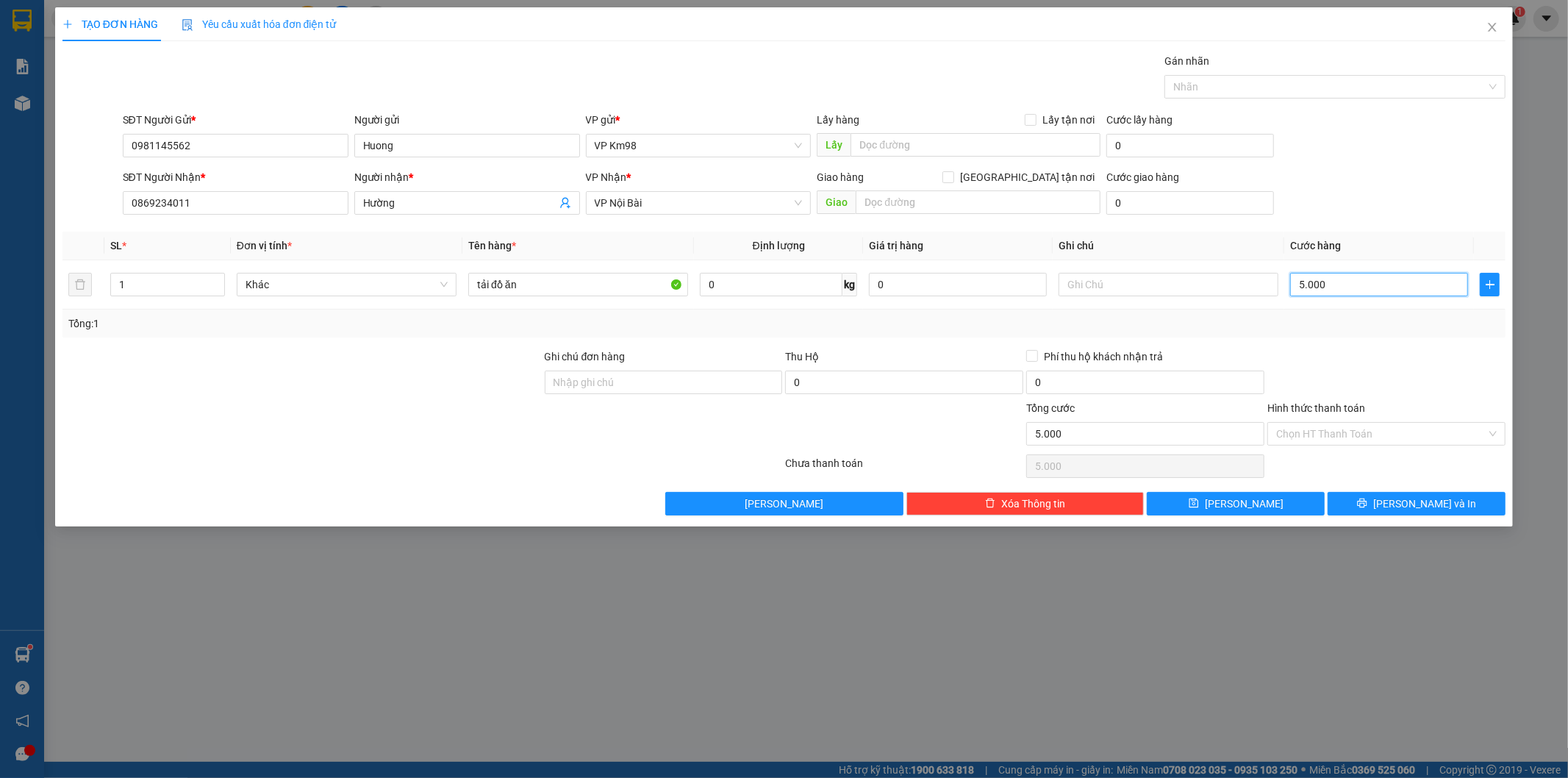
type input "50.000"
click at [1355, 408] on label "Hình thức thanh toán" at bounding box center [1316, 408] width 98 height 12
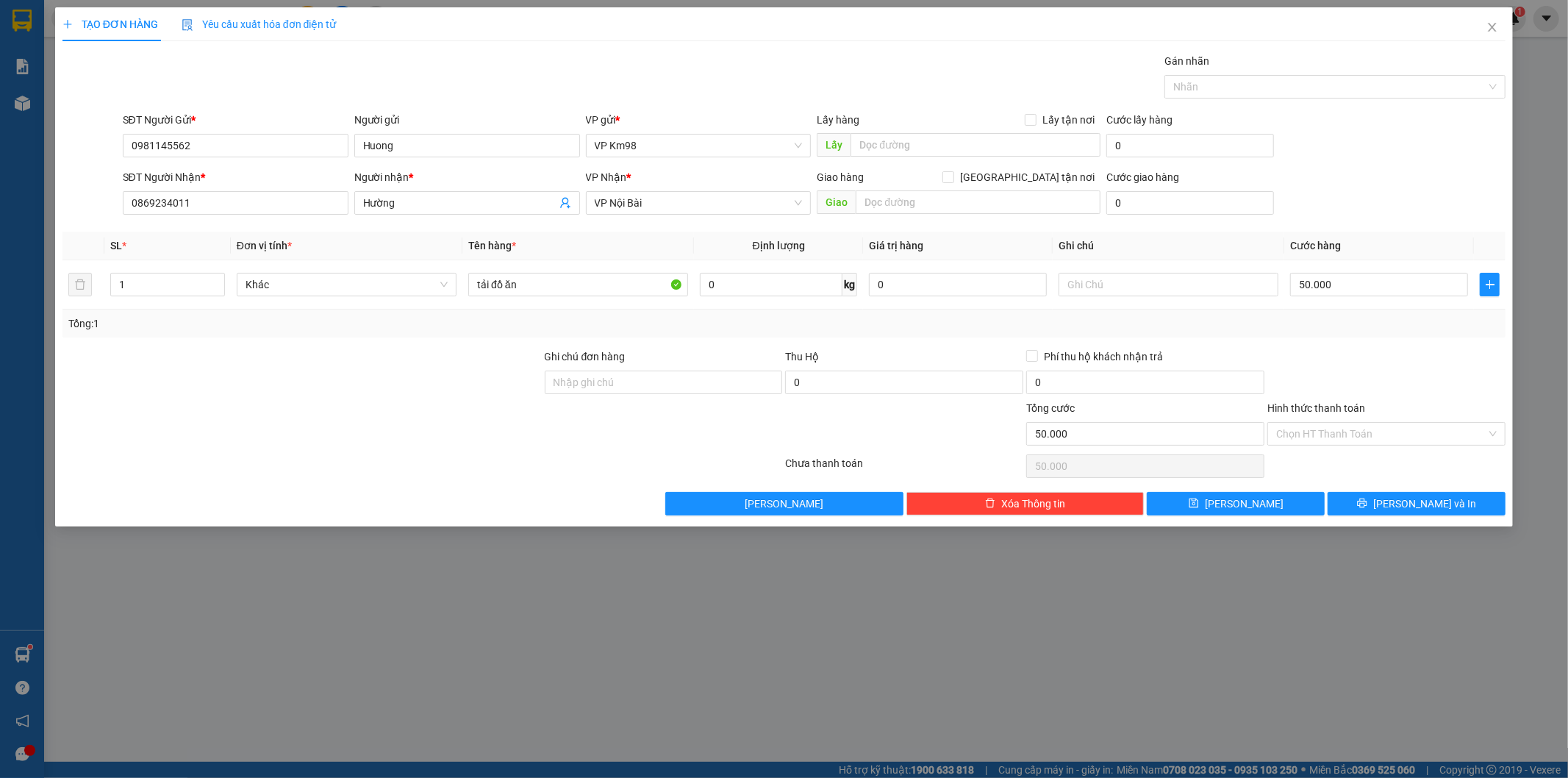
click at [1355, 423] on input "Hình thức thanh toán" at bounding box center [1381, 434] width 210 height 22
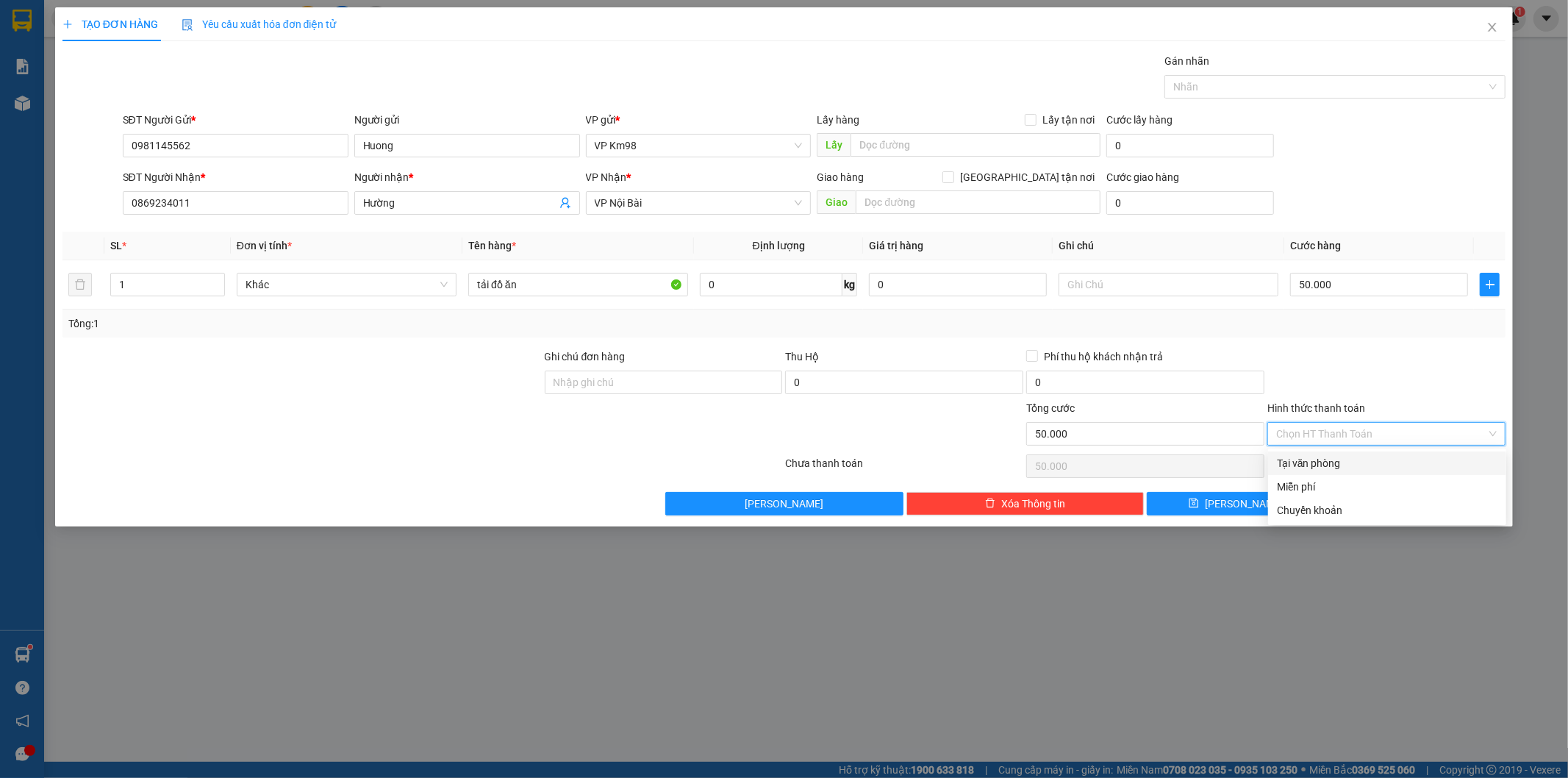
click at [1334, 464] on div "Tại văn phòng" at bounding box center [1387, 463] width 220 height 16
type input "0"
click at [1385, 505] on button "[PERSON_NAME] và In" at bounding box center [1416, 504] width 178 height 23
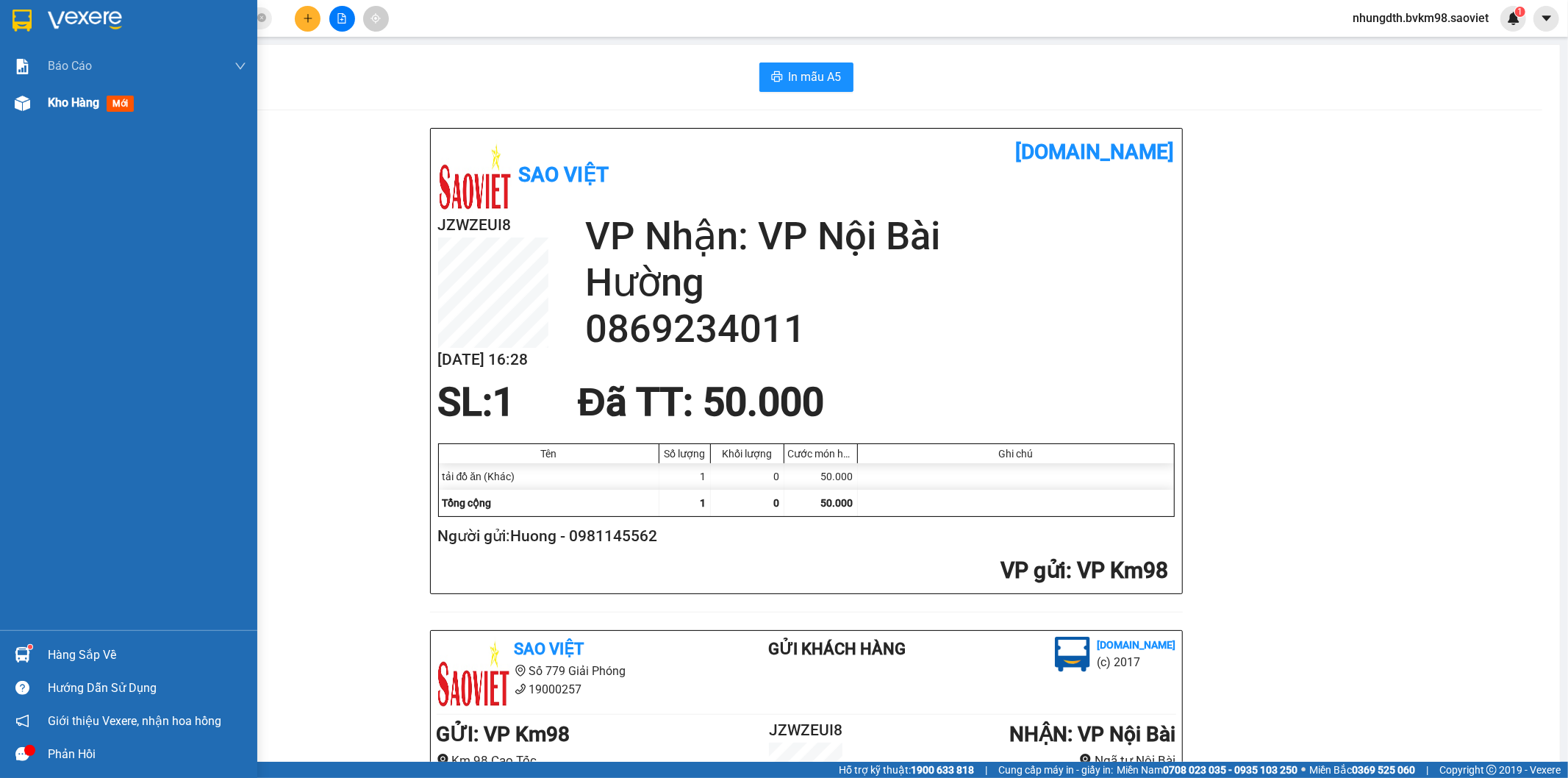
click at [19, 101] on img at bounding box center [22, 103] width 15 height 15
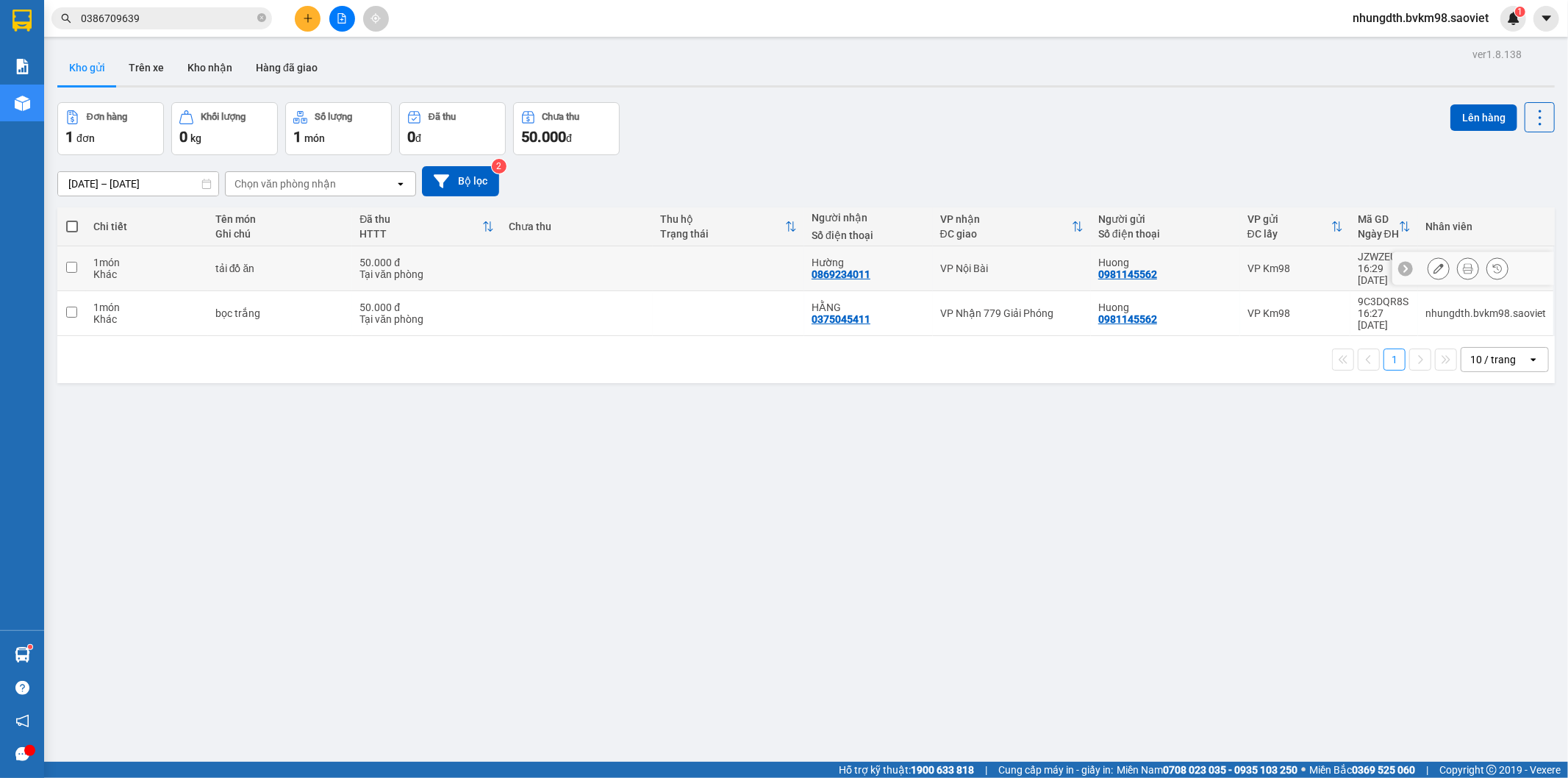
click at [69, 261] on input "checkbox" at bounding box center [72, 267] width 11 height 11
checkbox input "true"
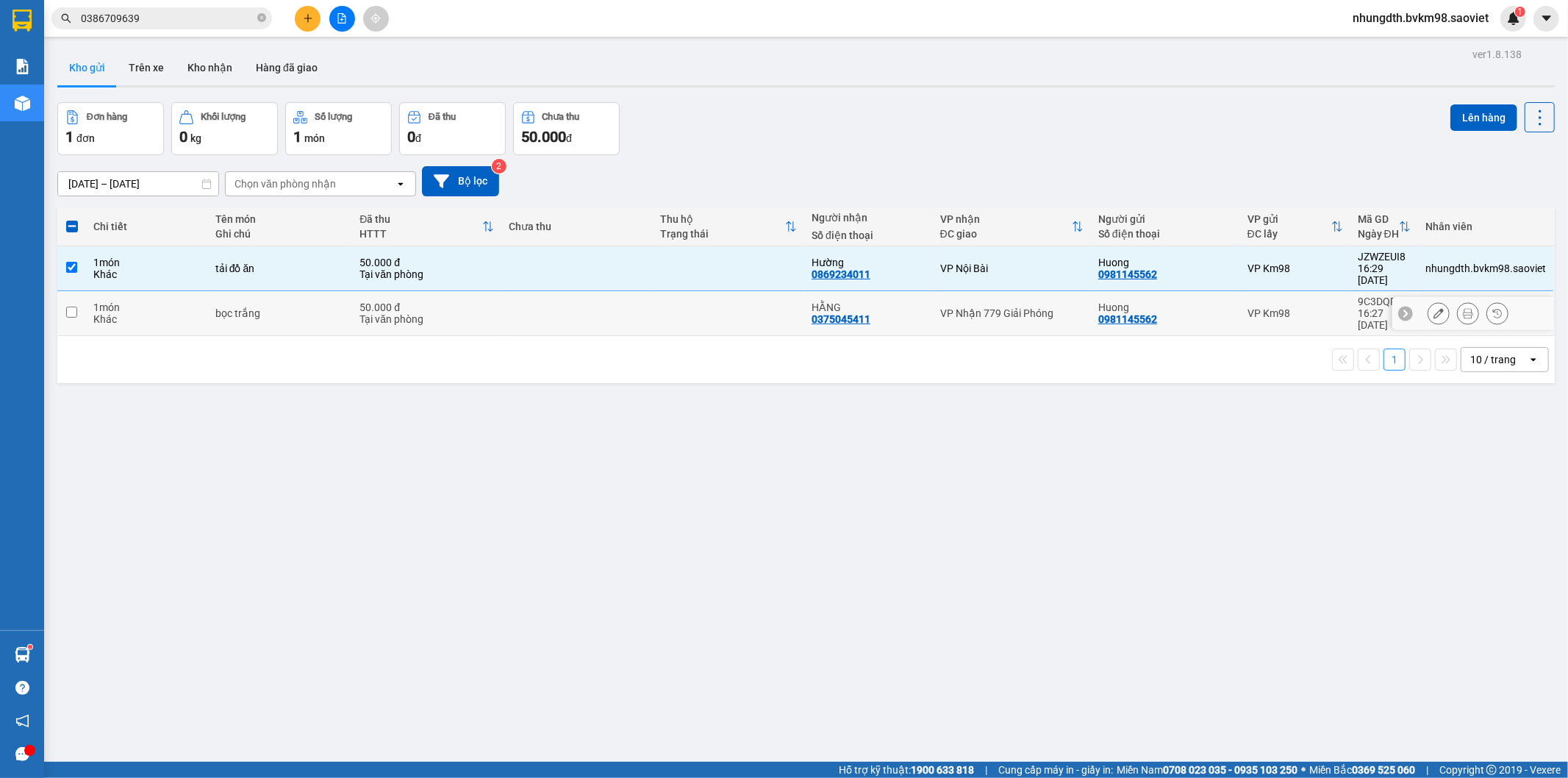
click at [72, 307] on input "checkbox" at bounding box center [72, 312] width 11 height 11
checkbox input "true"
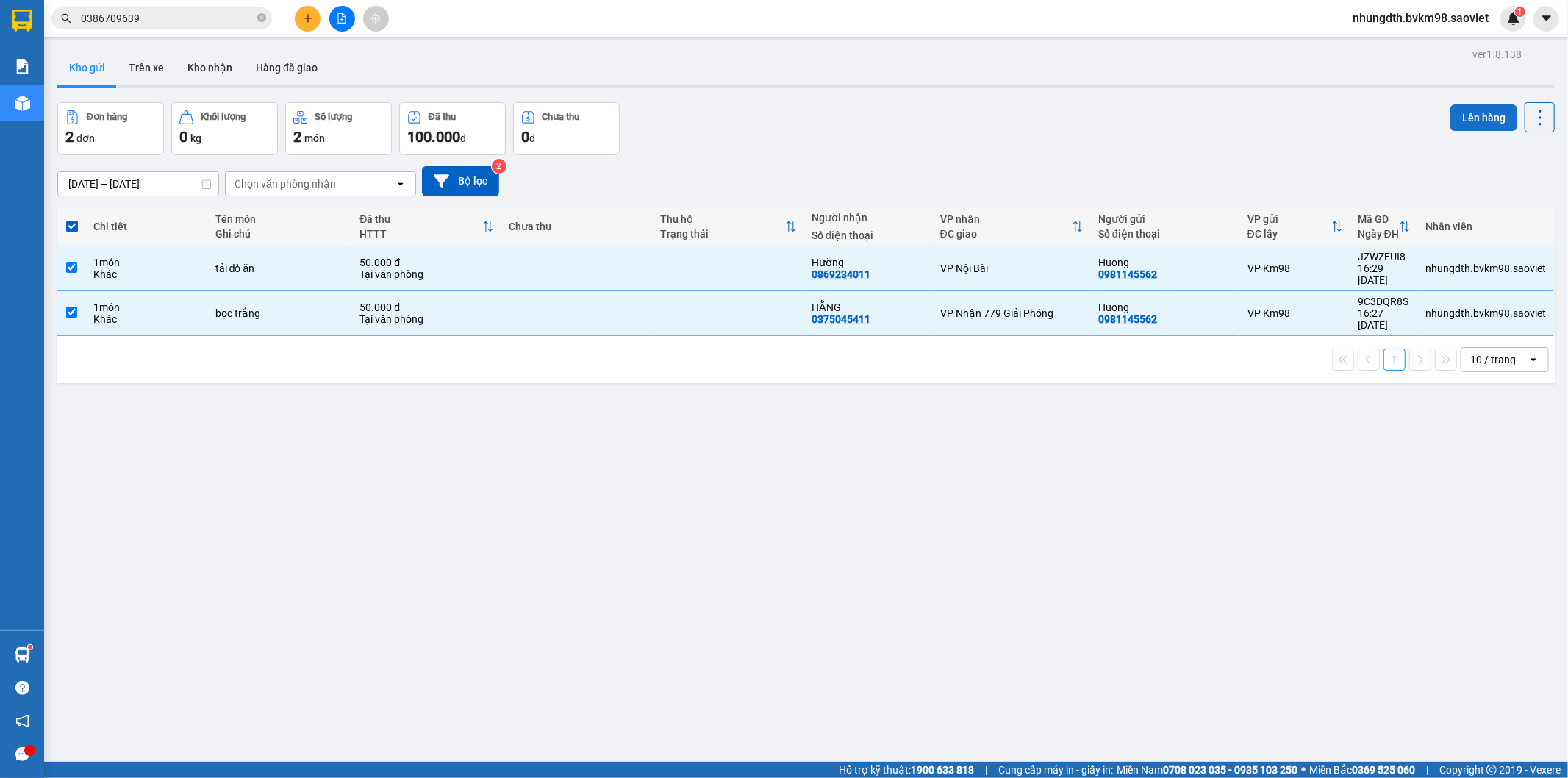
click at [1476, 118] on button "Lên hàng" at bounding box center [1484, 117] width 67 height 27
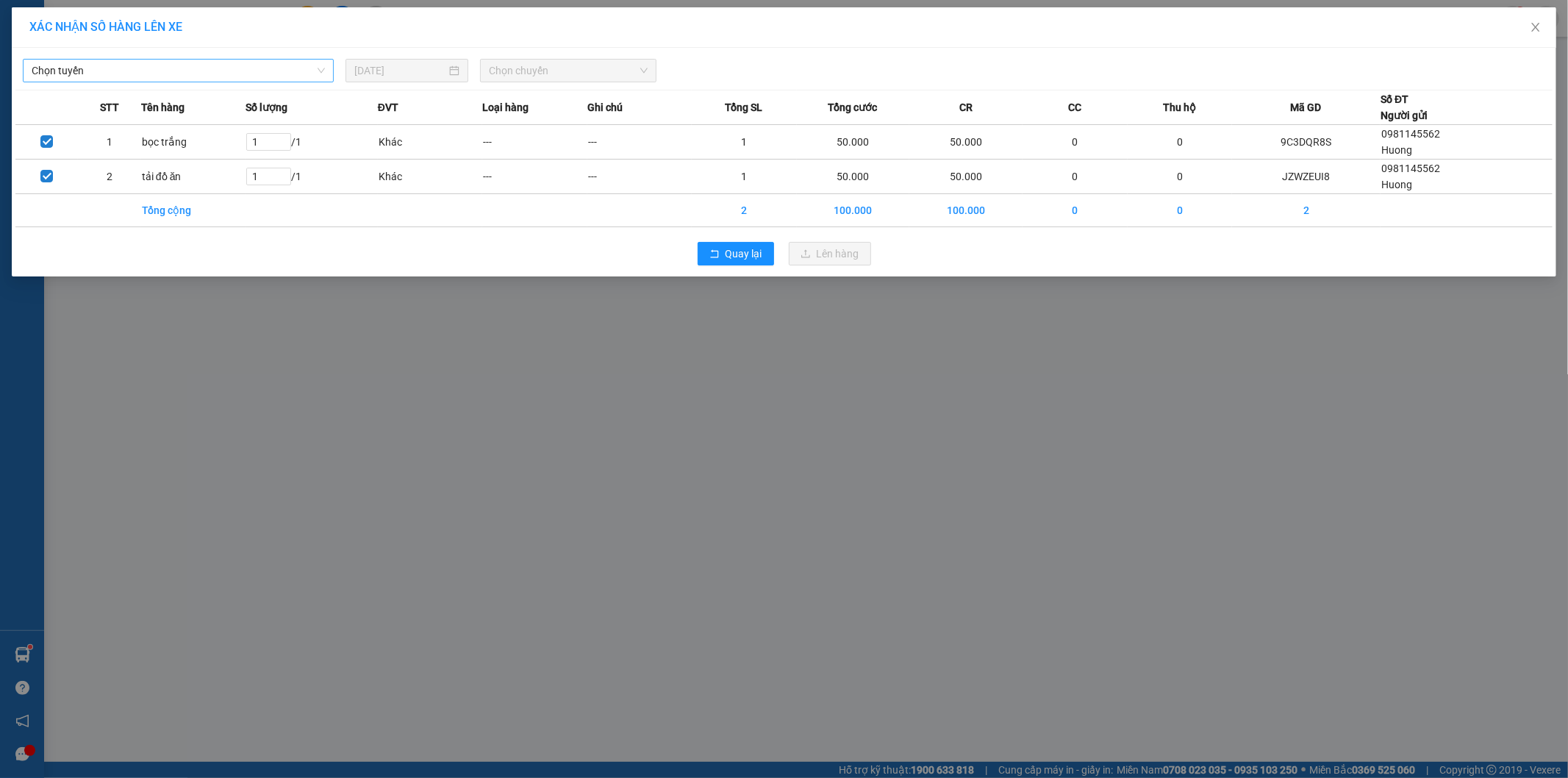
click at [194, 72] on span "Chọn tuyến" at bounding box center [178, 70] width 293 height 22
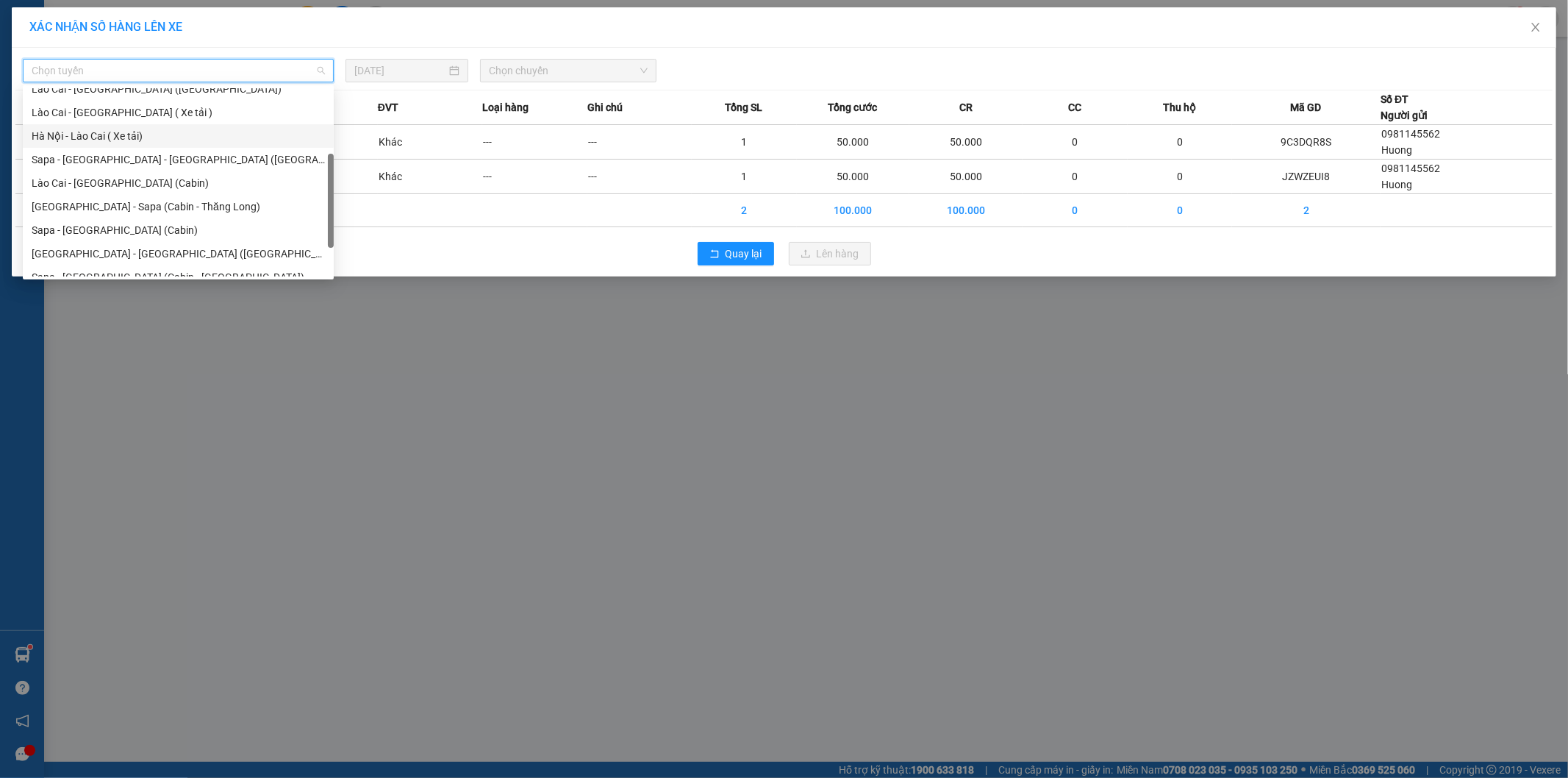
scroll to position [117, 0]
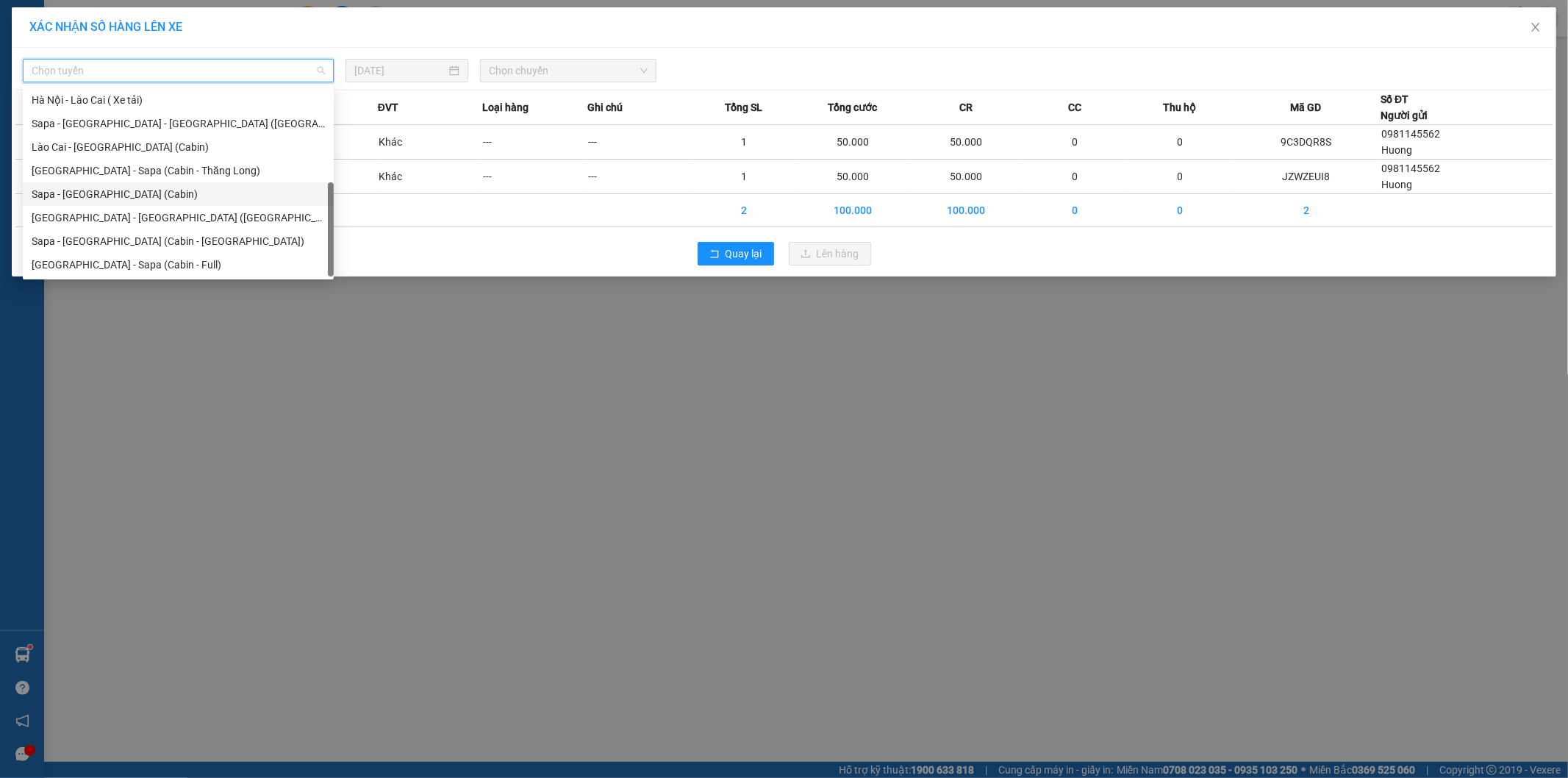
click at [100, 196] on div "Sapa - [GEOGRAPHIC_DATA] (Cabin)" at bounding box center [178, 194] width 293 height 16
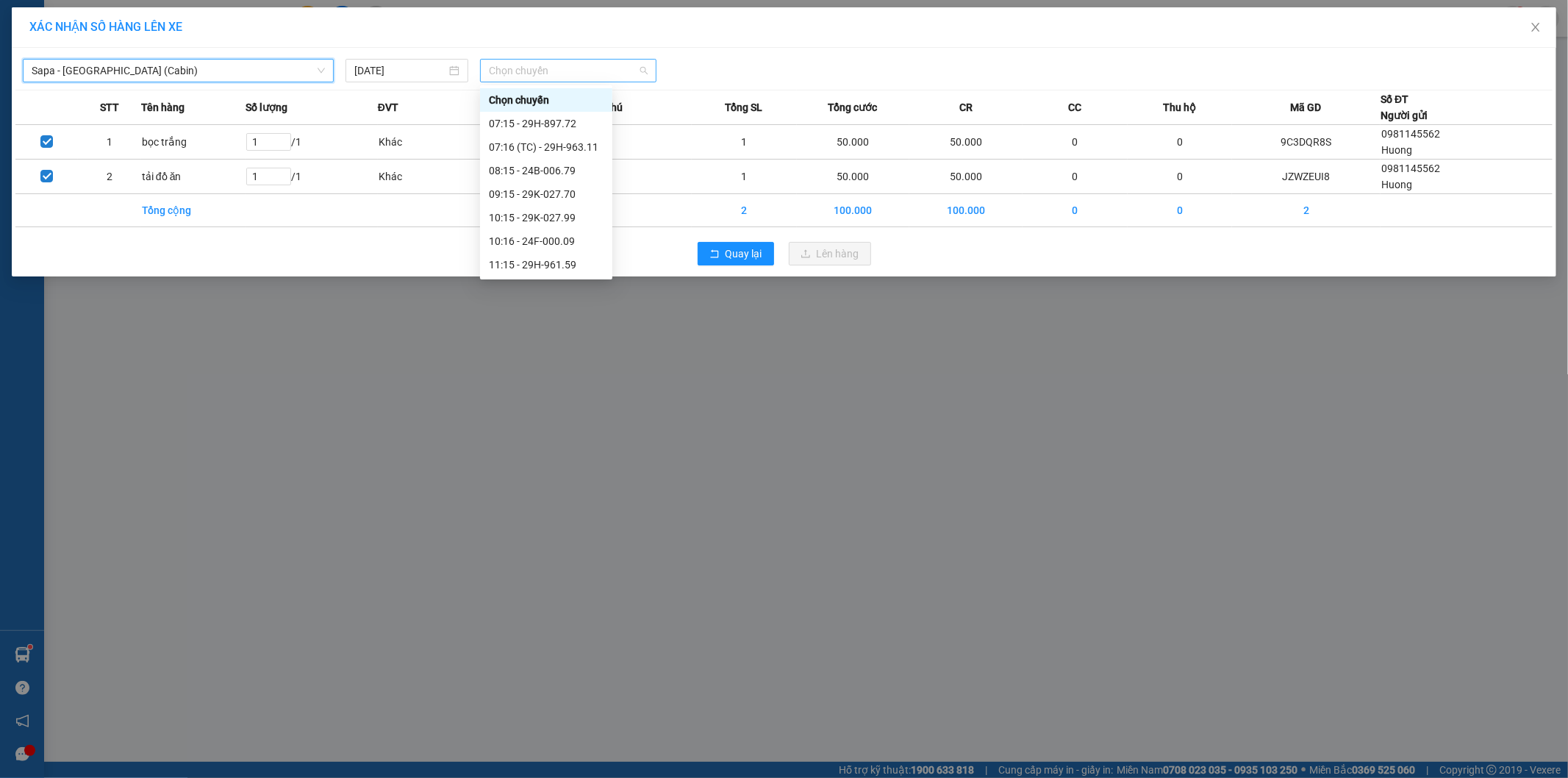
click at [513, 72] on span "Chọn chuyến" at bounding box center [568, 70] width 158 height 22
click at [559, 263] on div "14:16 - 29H-961.25" at bounding box center [546, 266] width 115 height 16
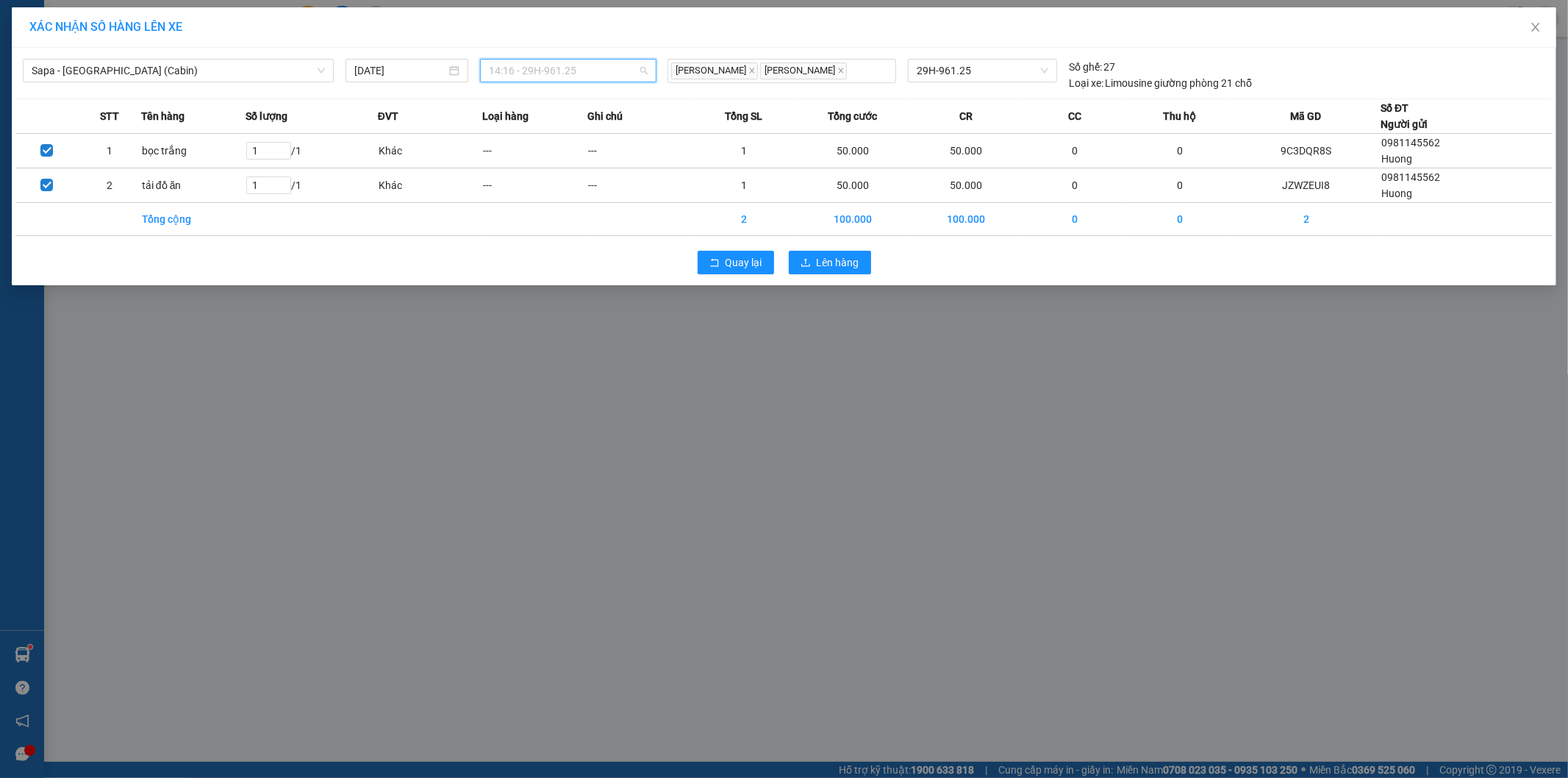
scroll to position [165, 0]
click at [548, 69] on span "14:16 - 29H-961.25" at bounding box center [568, 70] width 158 height 22
click at [818, 266] on span "Lên hàng" at bounding box center [838, 262] width 43 height 16
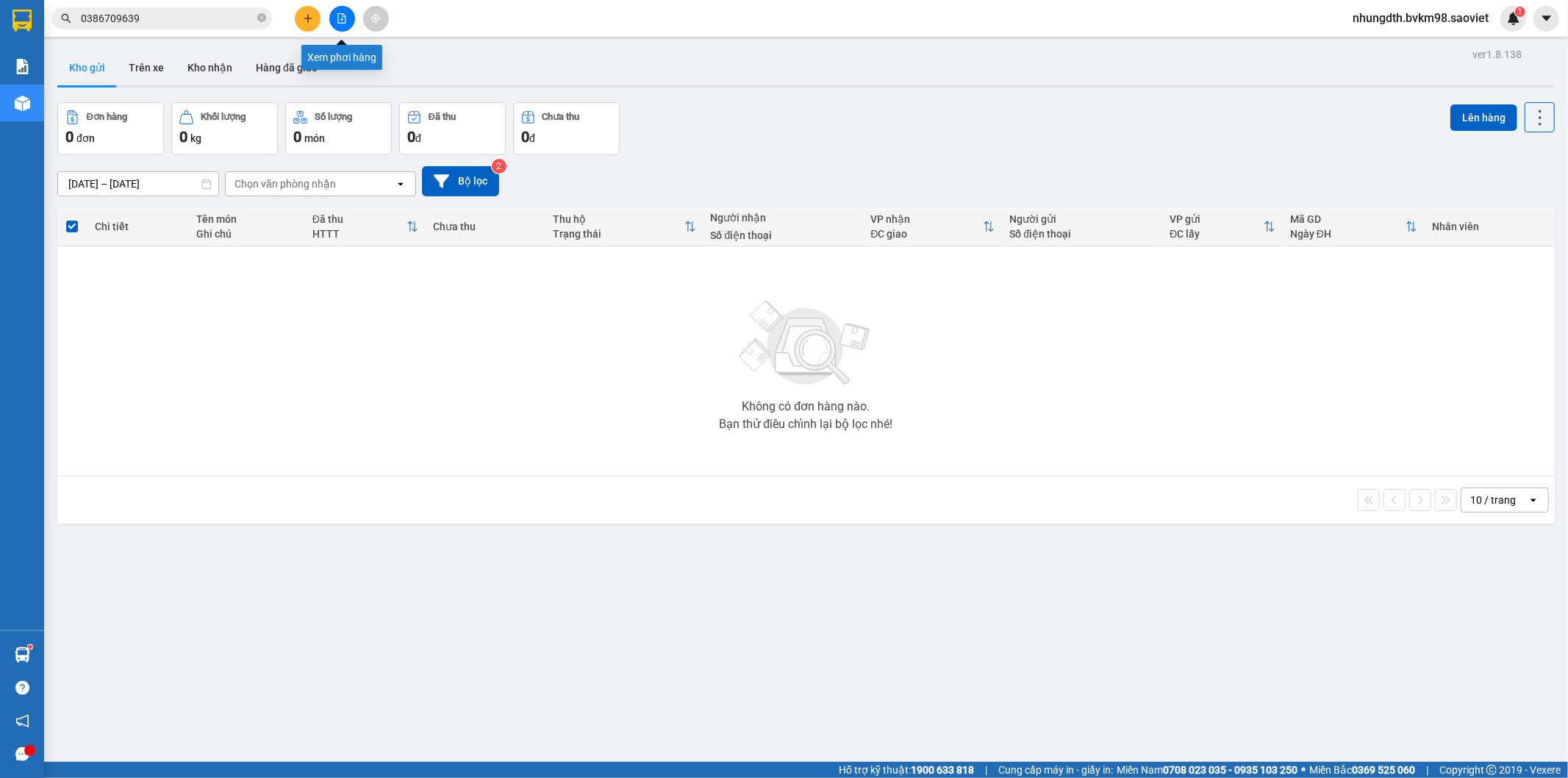
click at [342, 19] on icon "file-add" at bounding box center [343, 18] width 8 height 10
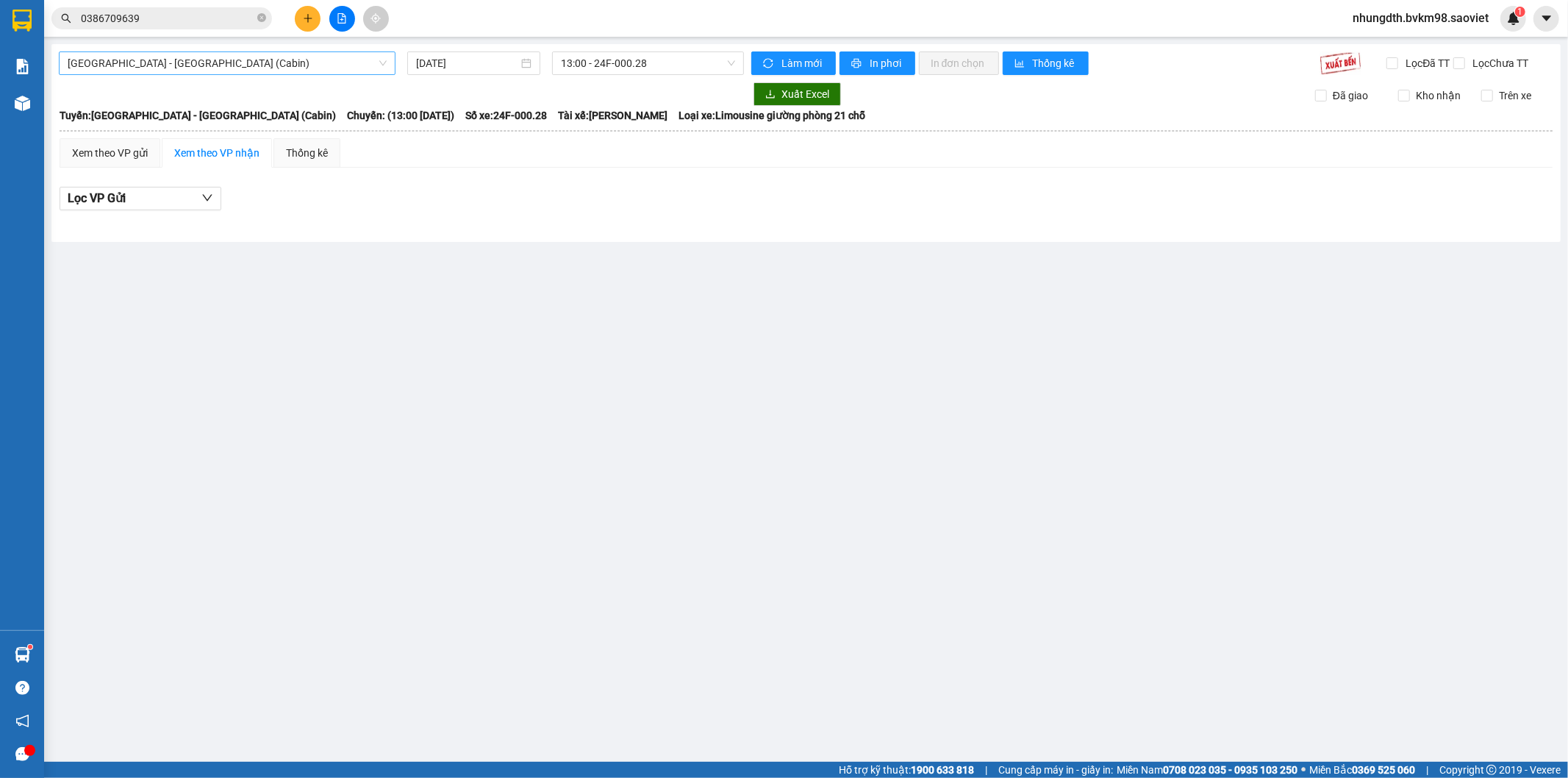
click at [174, 64] on span "[GEOGRAPHIC_DATA] - [GEOGRAPHIC_DATA] (Cabin)" at bounding box center [227, 63] width 319 height 22
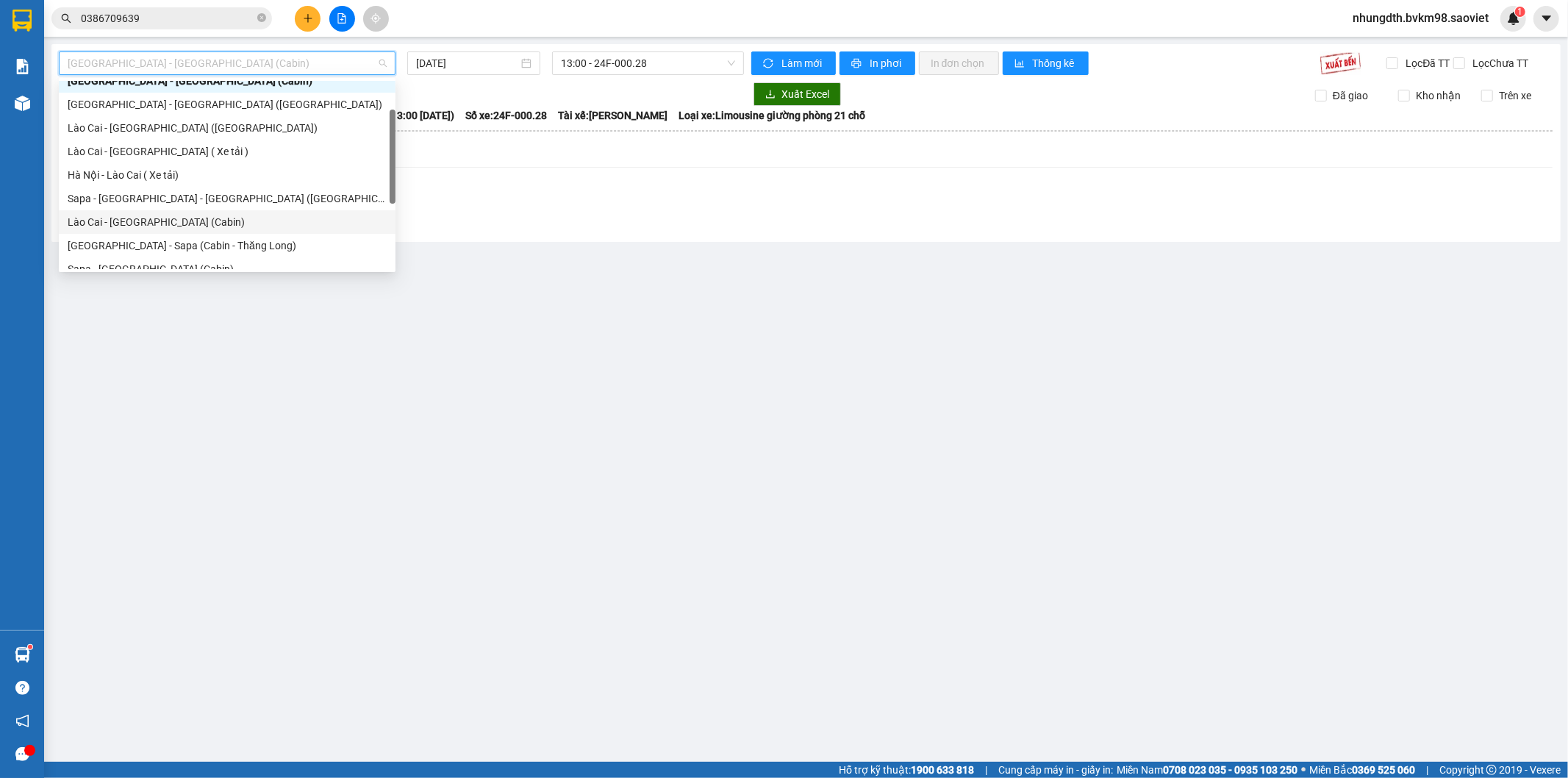
scroll to position [117, 0]
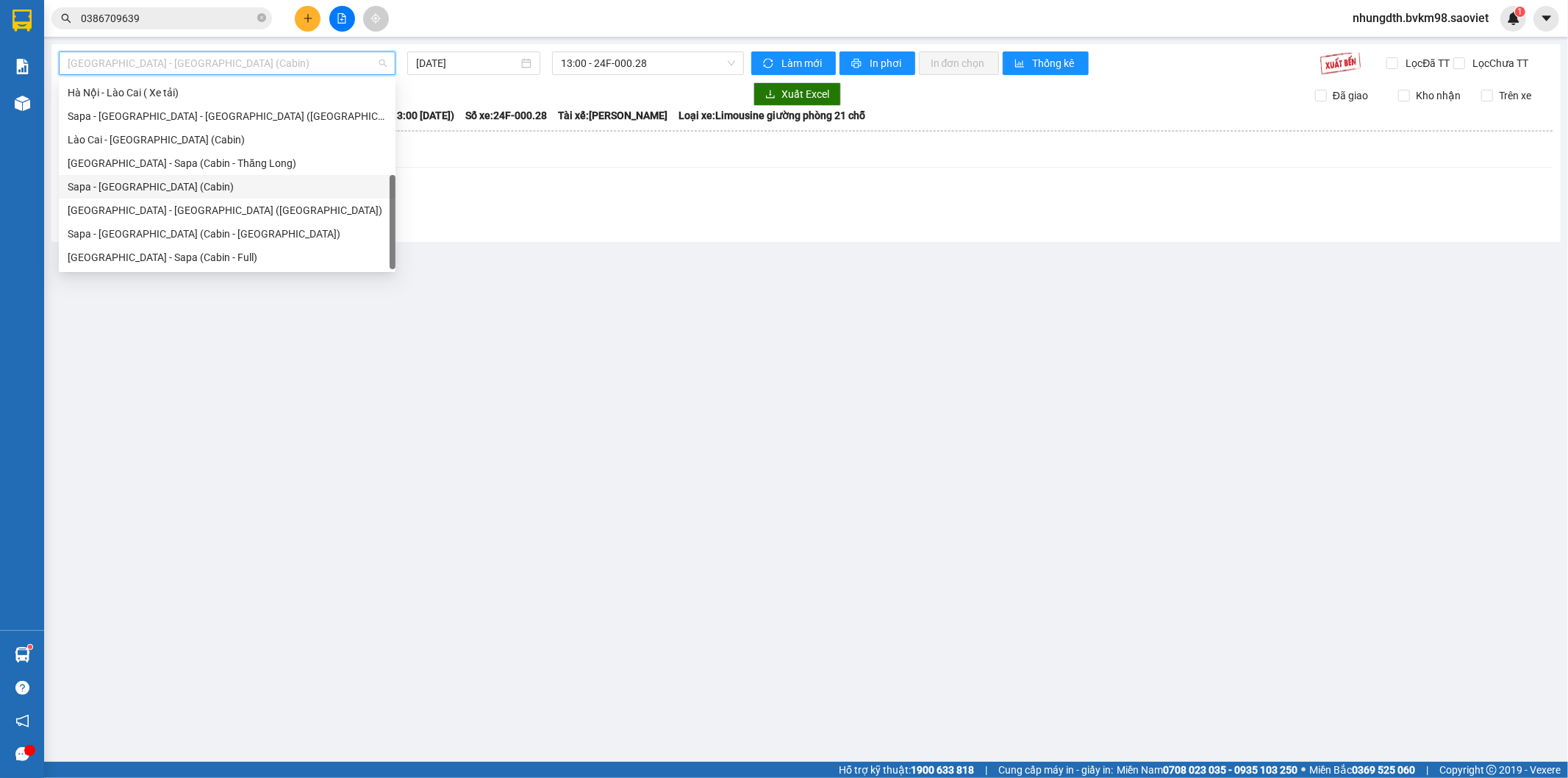
click at [152, 191] on div "Sapa - [GEOGRAPHIC_DATA] (Cabin)" at bounding box center [227, 187] width 319 height 16
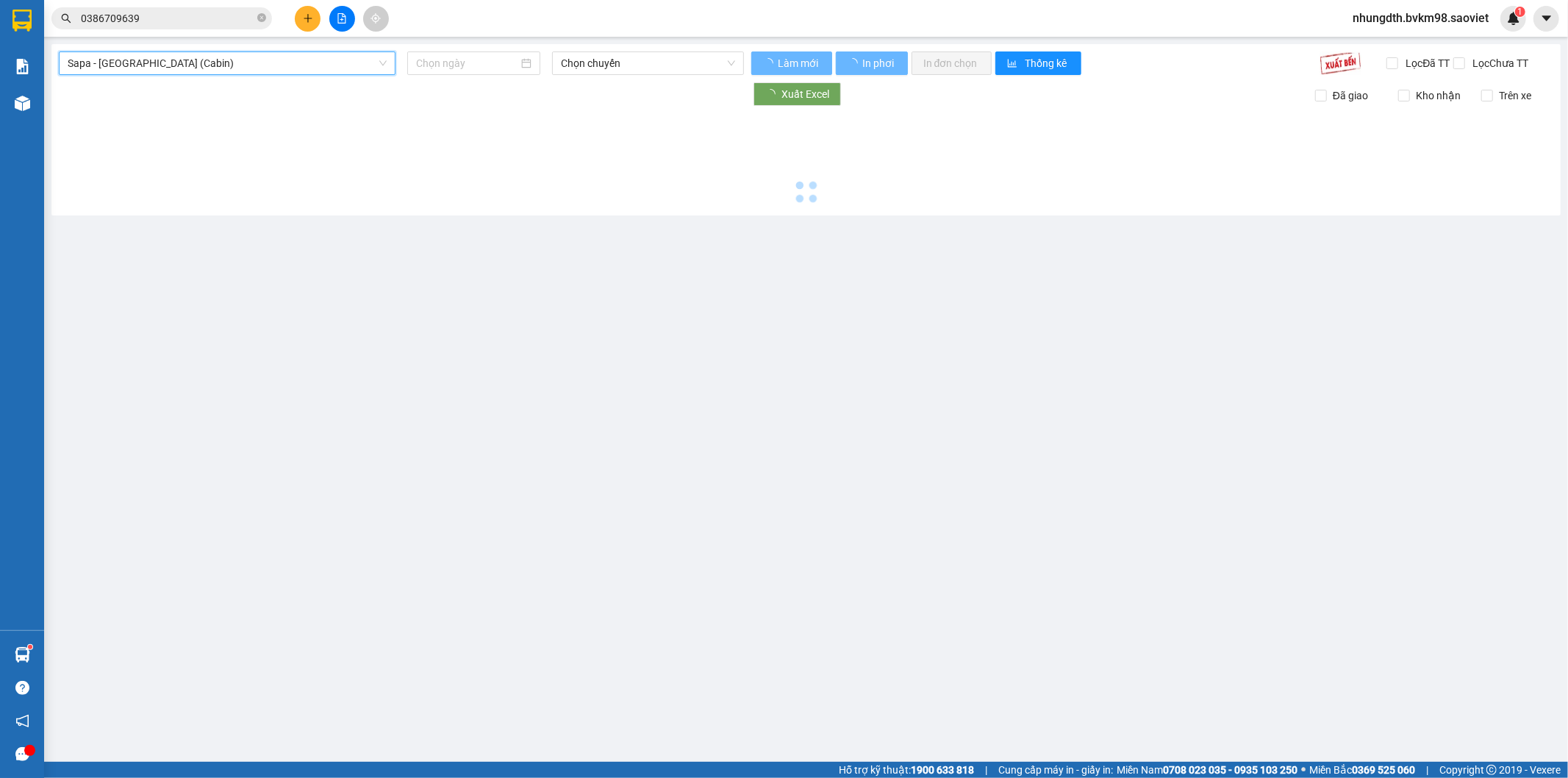
type input "[DATE]"
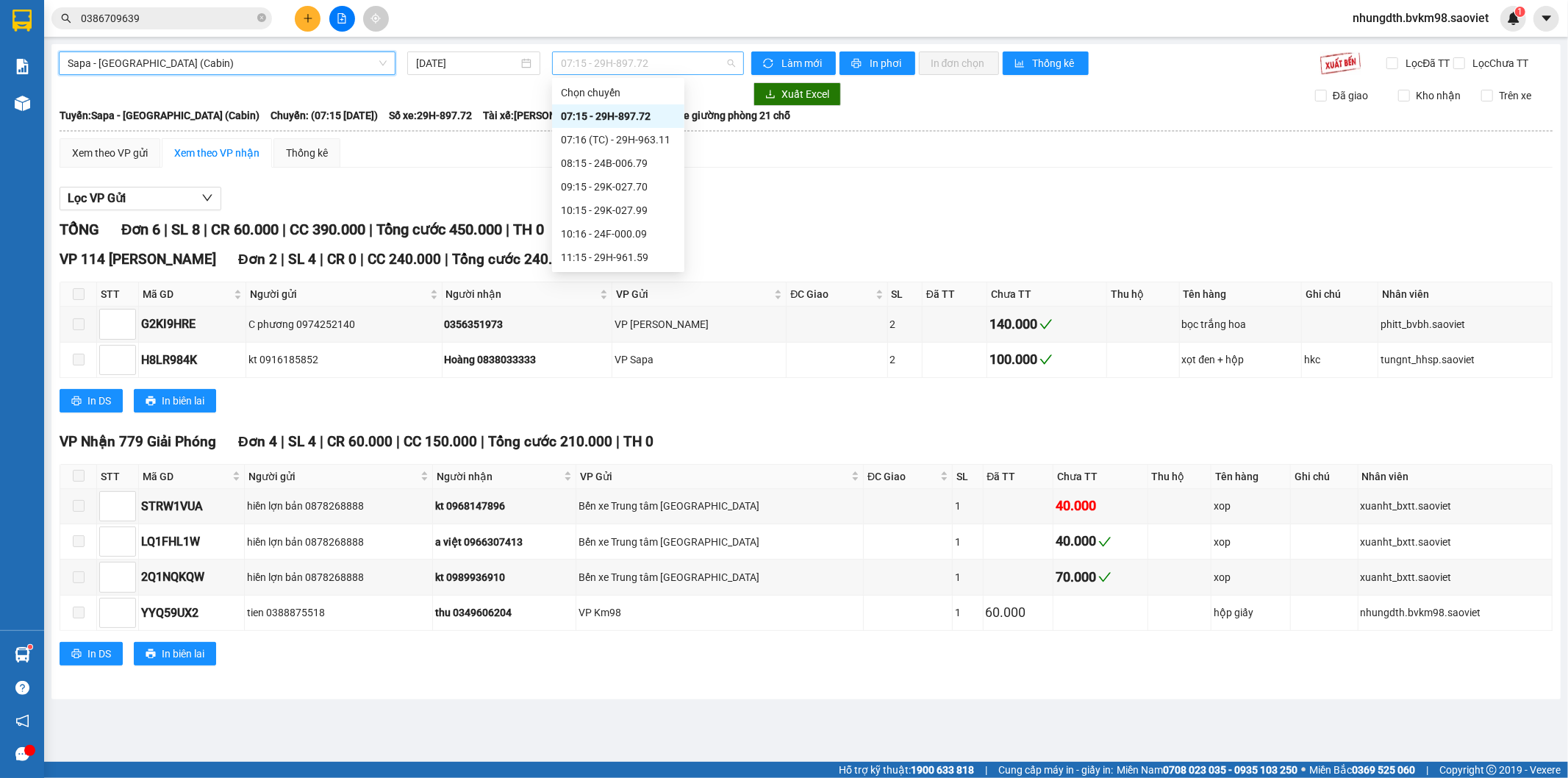
click at [604, 56] on span "07:15 - 29H-897.72" at bounding box center [648, 63] width 174 height 22
click at [637, 263] on div "14:16 - 29H-961.25" at bounding box center [618, 259] width 115 height 16
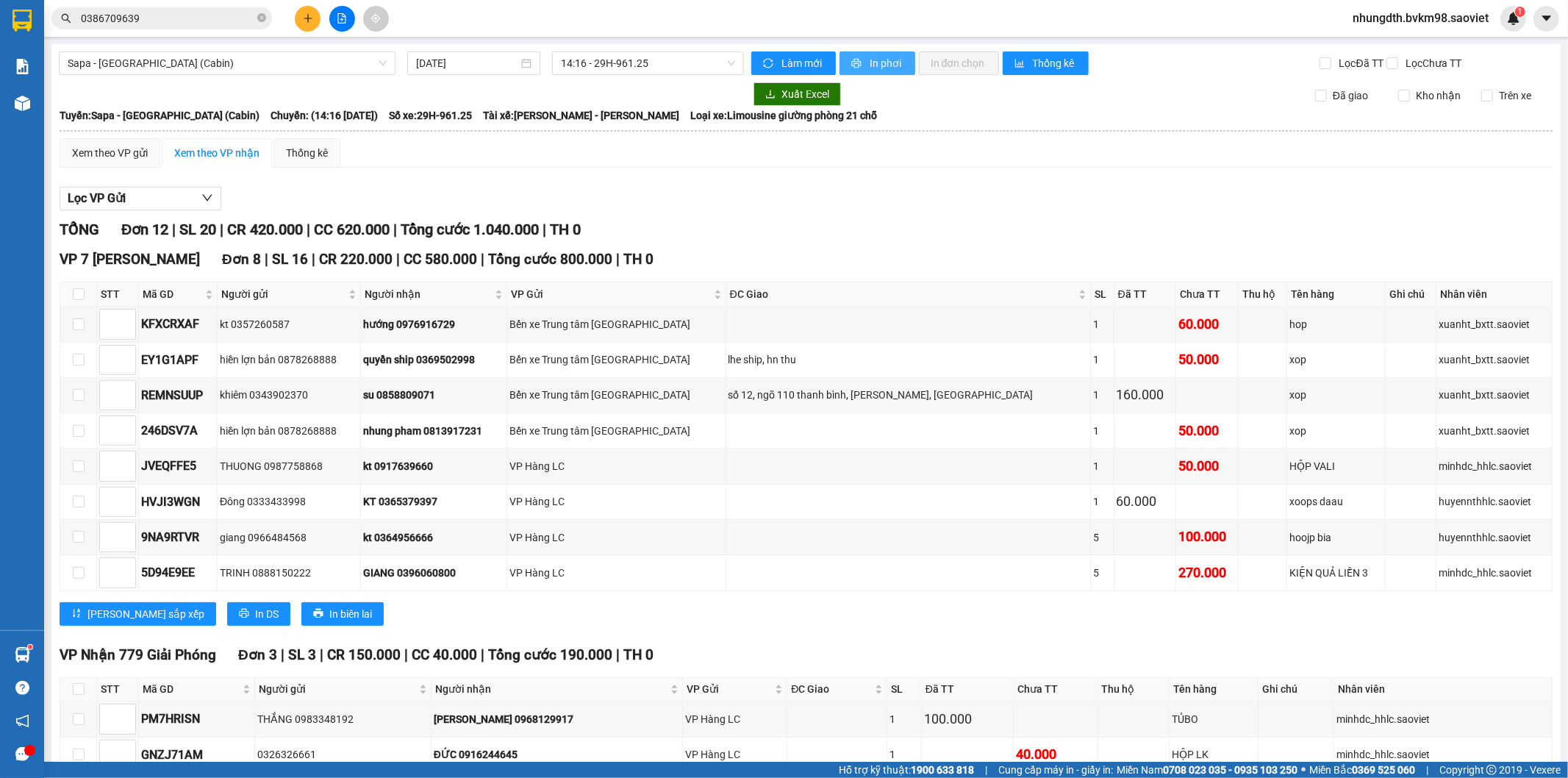
click at [870, 63] on span "In phơi" at bounding box center [887, 64] width 34 height 16
